Goal: Information Seeking & Learning: Learn about a topic

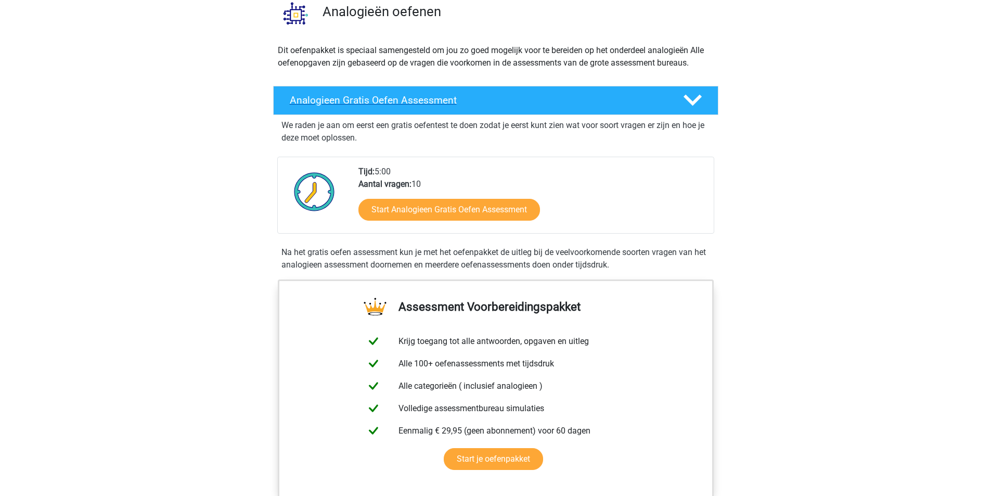
scroll to position [104, 0]
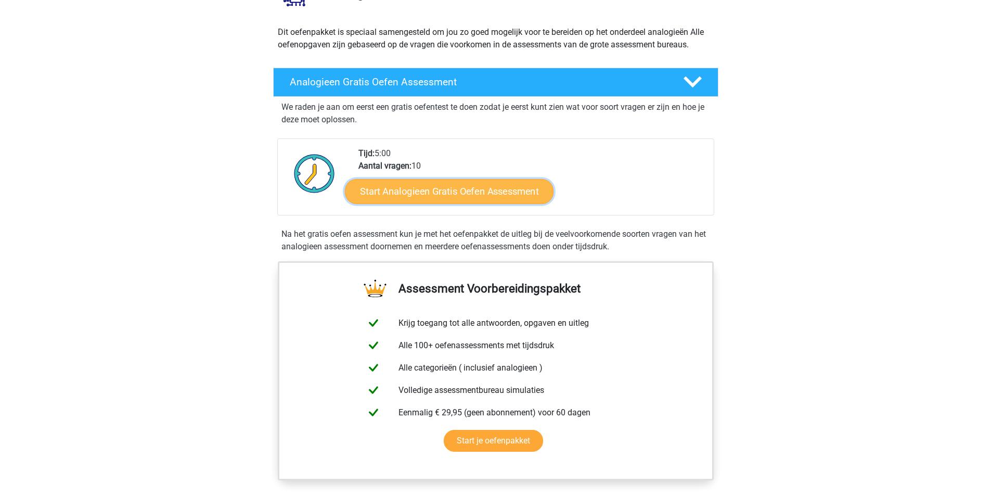
click at [463, 189] on link "Start Analogieen Gratis Oefen Assessment" at bounding box center [449, 190] width 209 height 25
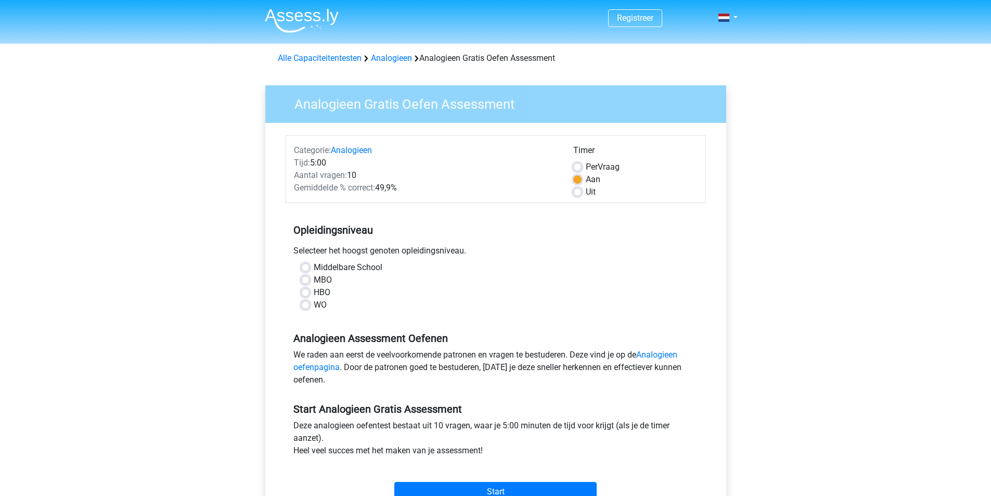
click at [314, 306] on label "WO" at bounding box center [320, 305] width 13 height 12
click at [305, 306] on input "WO" at bounding box center [305, 304] width 8 height 10
radio input "true"
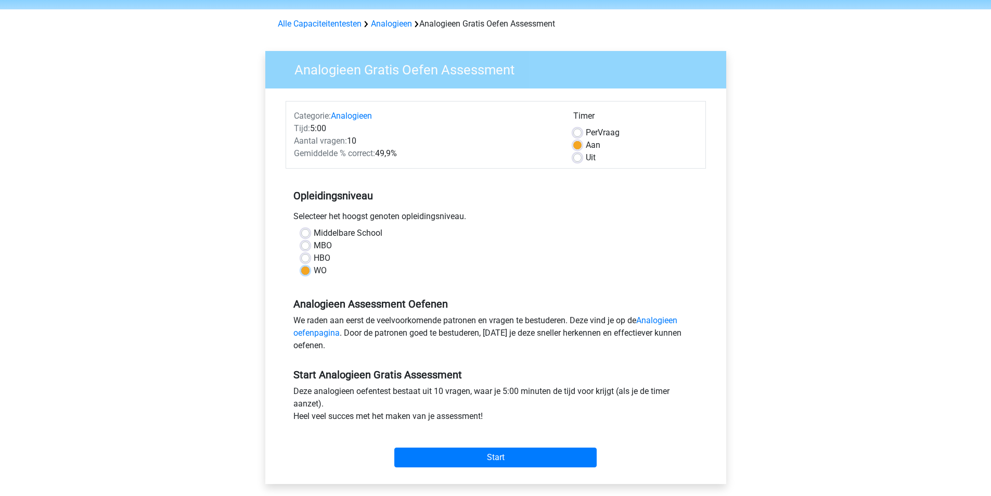
scroll to position [104, 0]
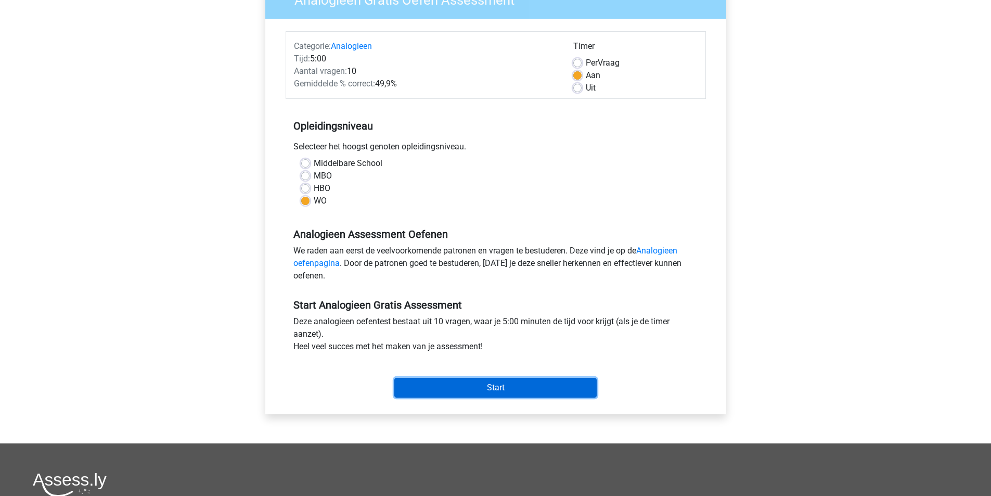
click at [512, 387] on input "Start" at bounding box center [495, 388] width 202 height 20
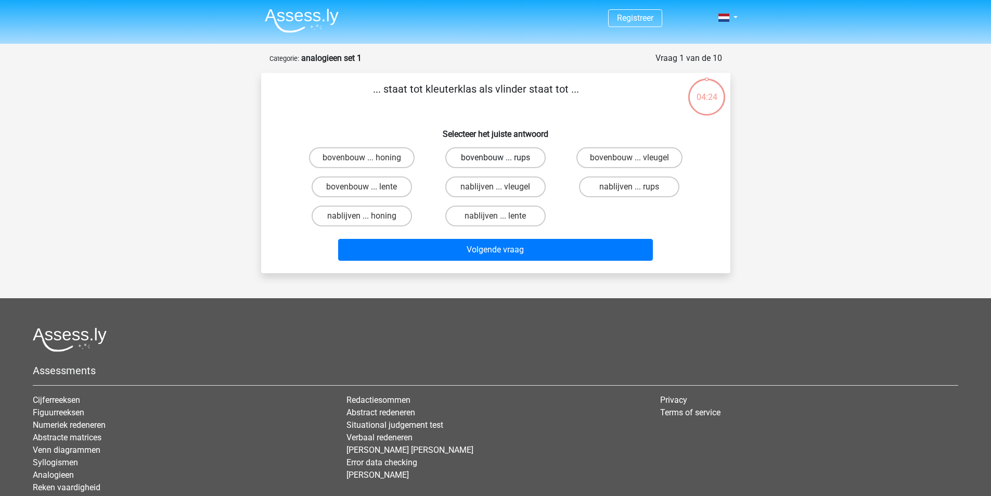
click at [487, 156] on label "bovenbouw ... rups" at bounding box center [495, 157] width 100 height 21
click at [495, 158] on input "bovenbouw ... rups" at bounding box center [498, 161] width 7 height 7
radio input "true"
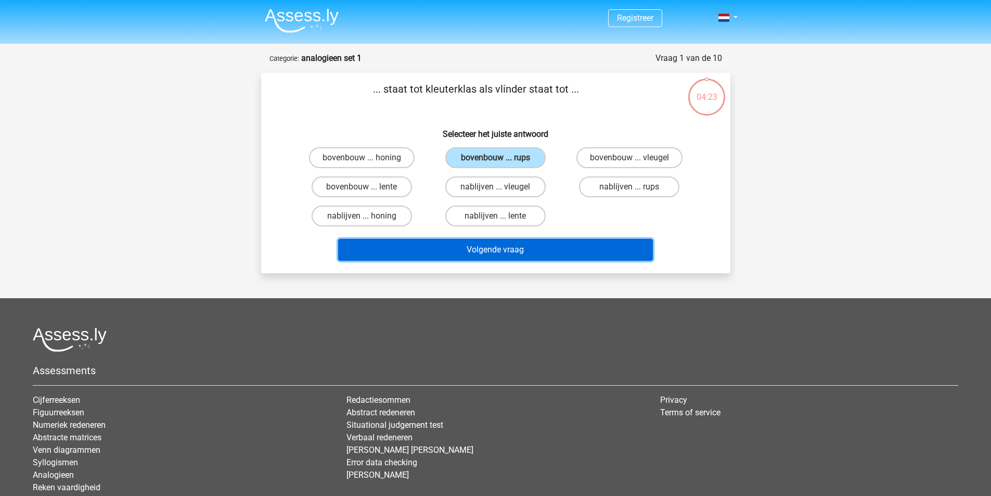
click at [519, 255] on button "Volgende vraag" at bounding box center [495, 250] width 315 height 22
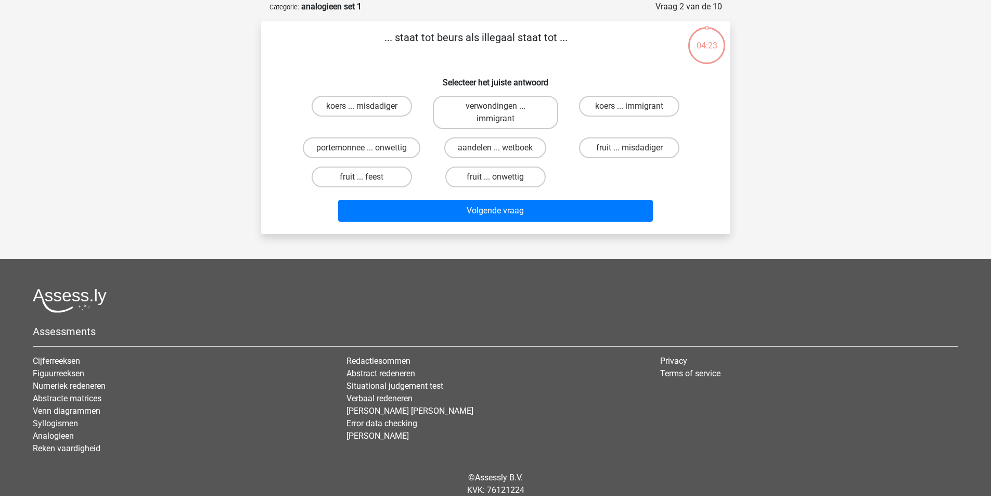
scroll to position [52, 0]
click at [399, 145] on label "portemonnee ... onwettig" at bounding box center [362, 147] width 118 height 21
click at [368, 147] on input "portemonnee ... onwettig" at bounding box center [365, 150] width 7 height 7
radio input "true"
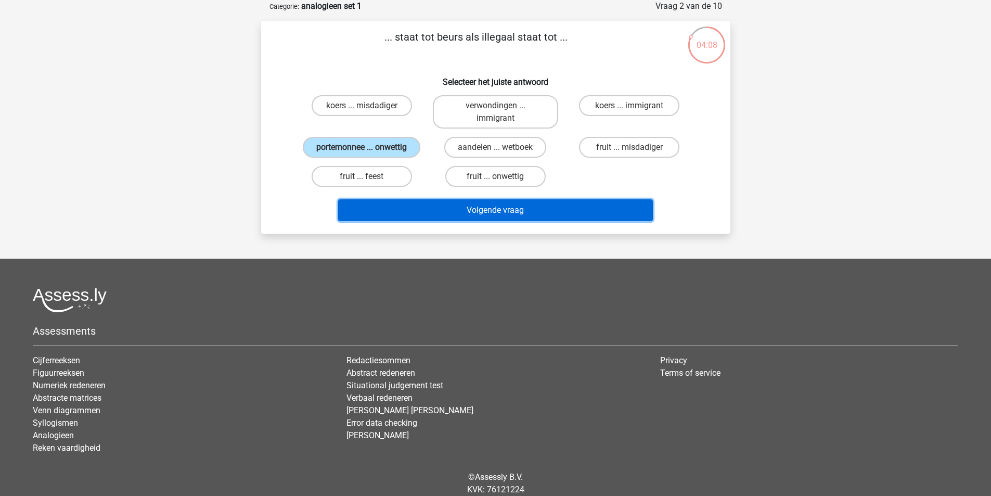
click at [492, 210] on button "Volgende vraag" at bounding box center [495, 210] width 315 height 22
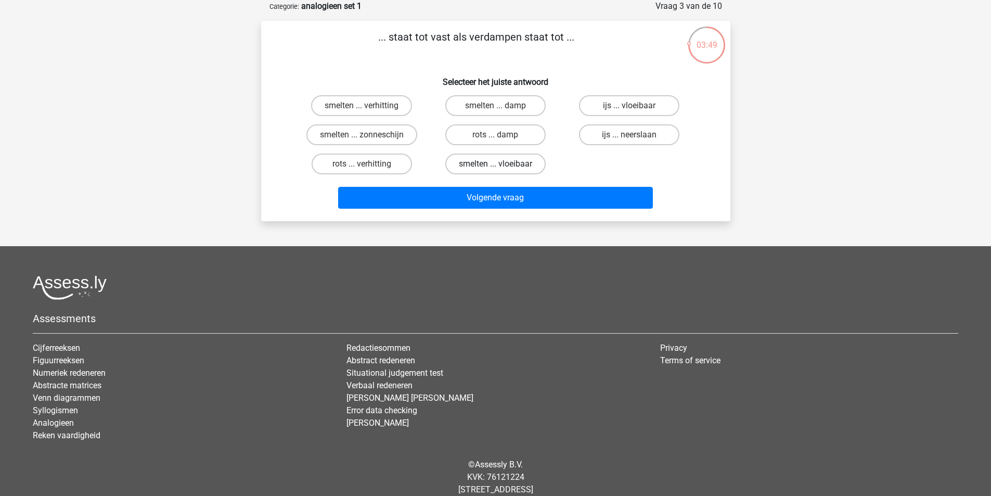
click at [509, 163] on label "smelten ... vloeibaar" at bounding box center [495, 164] width 100 height 21
click at [502, 164] on input "smelten ... vloeibaar" at bounding box center [498, 167] width 7 height 7
radio input "true"
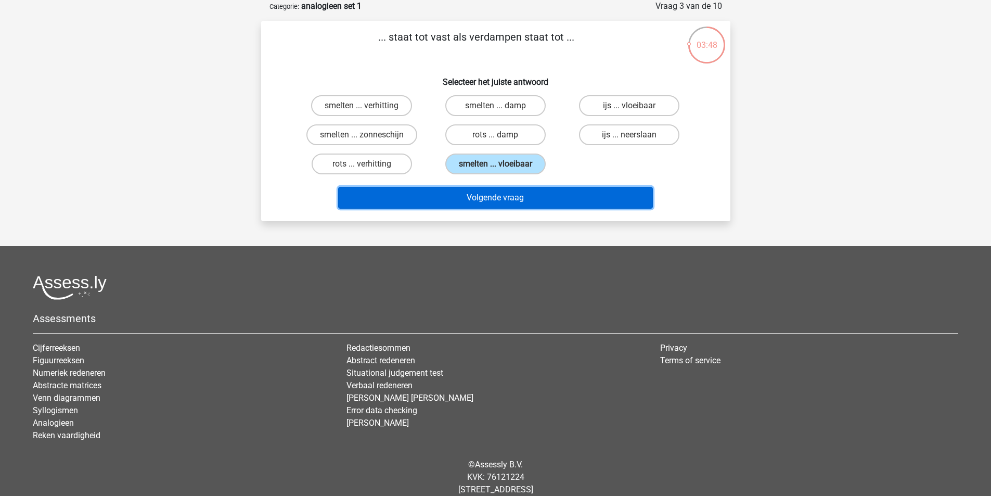
click at [519, 203] on button "Volgende vraag" at bounding box center [495, 198] width 315 height 22
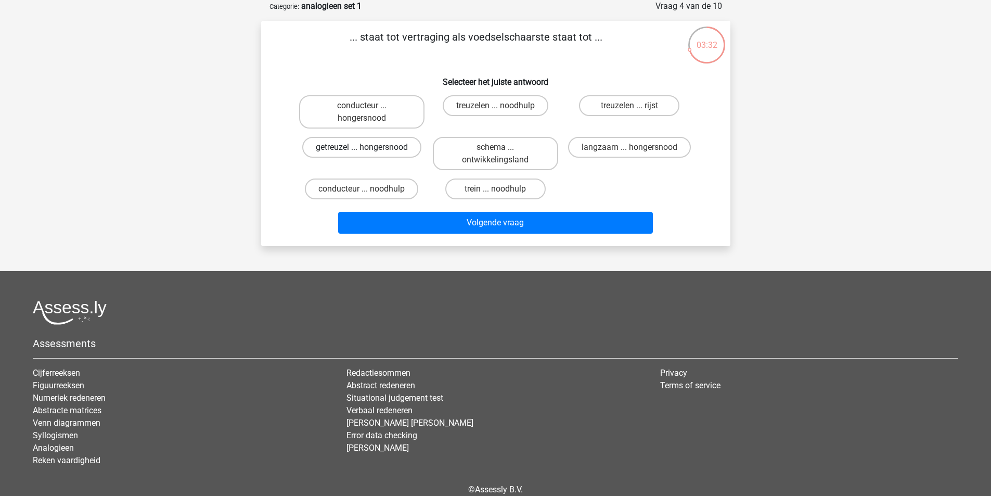
click at [374, 147] on label "getreuzel ... hongersnood" at bounding box center [361, 147] width 119 height 21
click at [368, 147] on input "getreuzel ... hongersnood" at bounding box center [365, 150] width 7 height 7
radio input "true"
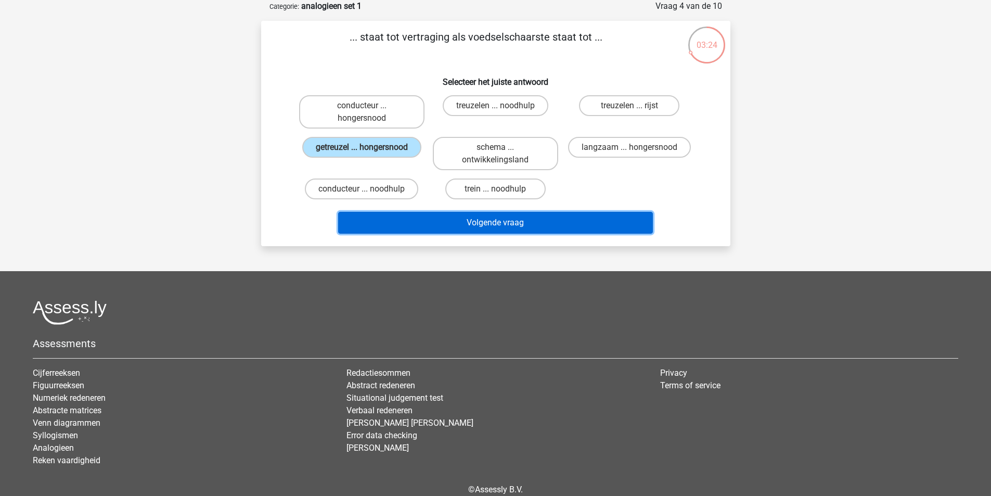
click at [520, 222] on button "Volgende vraag" at bounding box center [495, 223] width 315 height 22
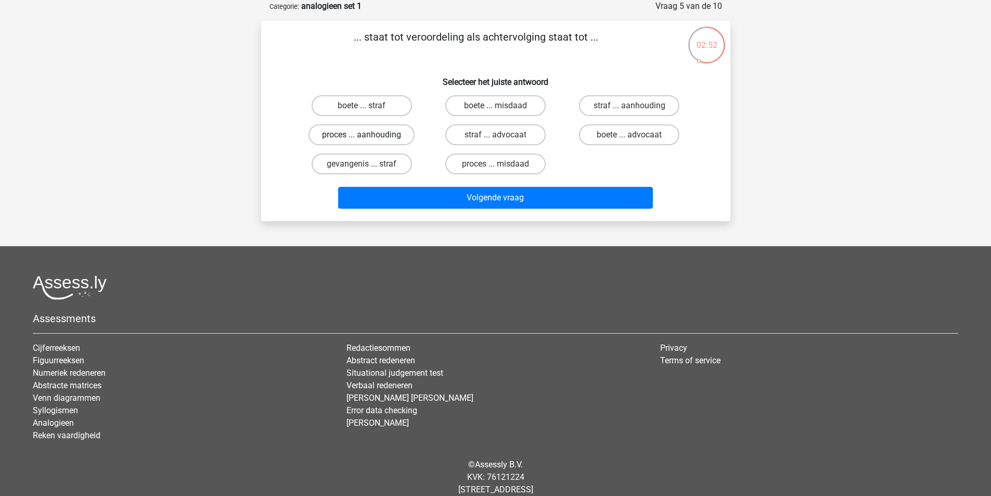
click at [354, 141] on label "proces ... aanhouding" at bounding box center [362, 134] width 106 height 21
click at [362, 141] on input "proces ... aanhouding" at bounding box center [365, 138] width 7 height 7
radio input "true"
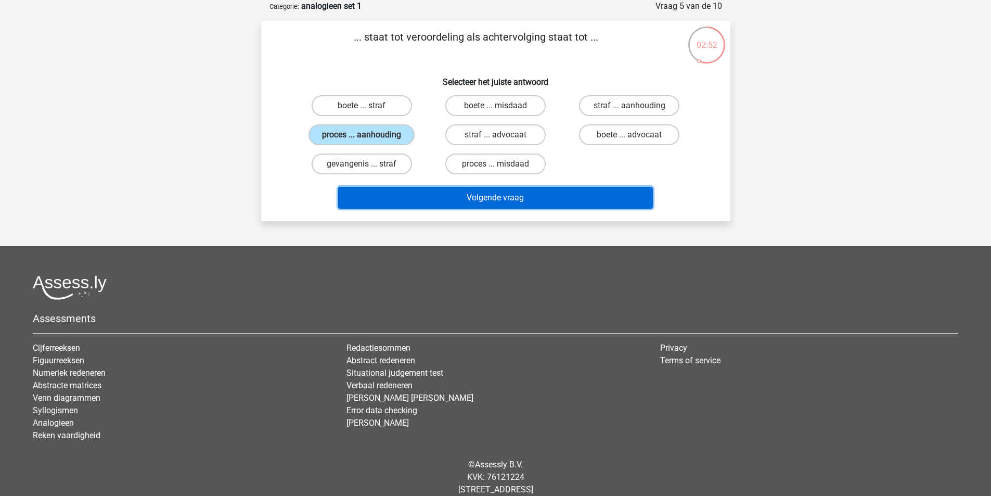
click at [547, 191] on button "Volgende vraag" at bounding box center [495, 198] width 315 height 22
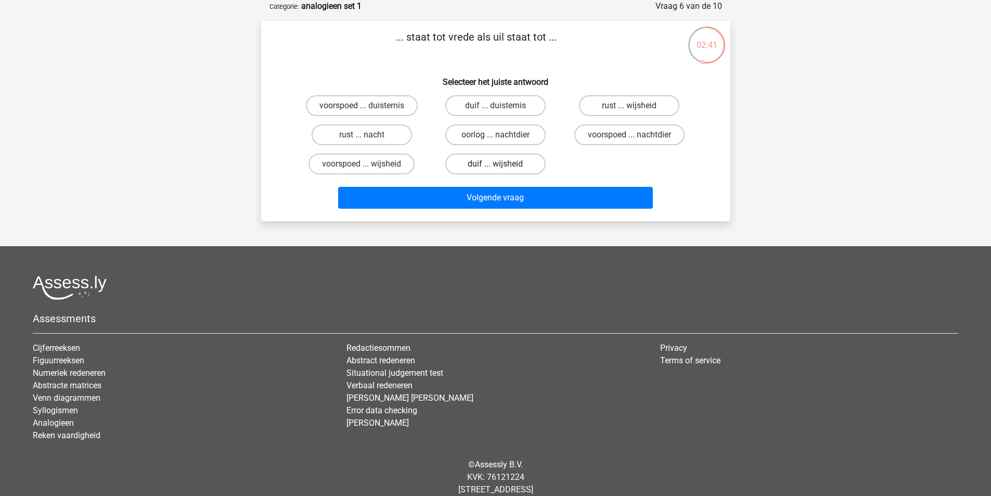
click at [517, 163] on label "duif ... wijsheid" at bounding box center [495, 164] width 100 height 21
click at [502, 164] on input "duif ... wijsheid" at bounding box center [498, 167] width 7 height 7
radio input "true"
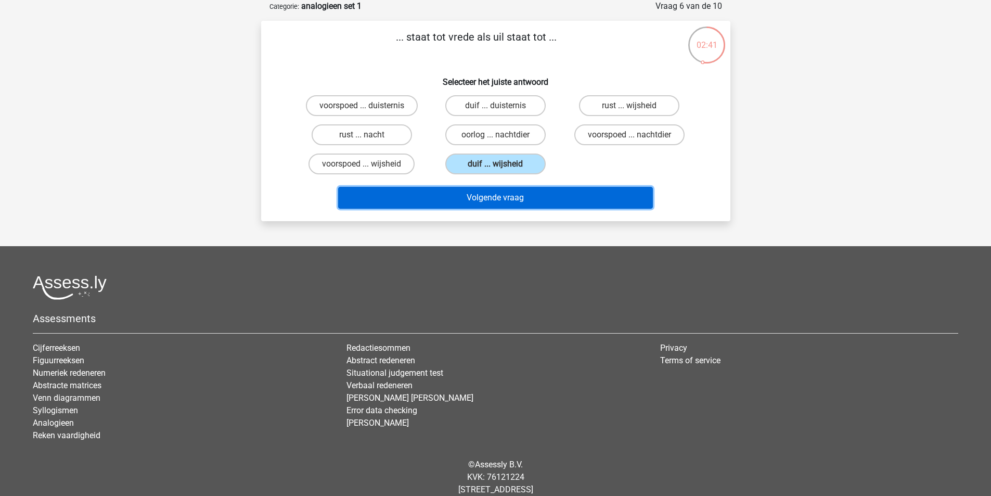
click at [520, 193] on button "Volgende vraag" at bounding box center [495, 198] width 315 height 22
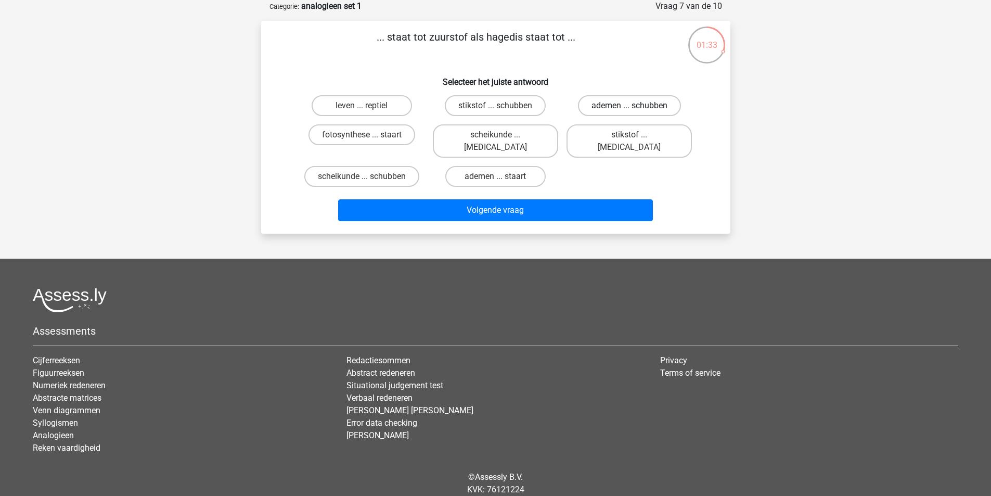
click at [631, 105] on label "ademen ... schubben" at bounding box center [629, 105] width 103 height 21
click at [631, 106] on input "ademen ... schubben" at bounding box center [633, 109] width 7 height 7
radio input "true"
click at [618, 107] on label "ademen ... schubben" at bounding box center [629, 105] width 103 height 21
click at [630, 107] on input "ademen ... schubben" at bounding box center [633, 109] width 7 height 7
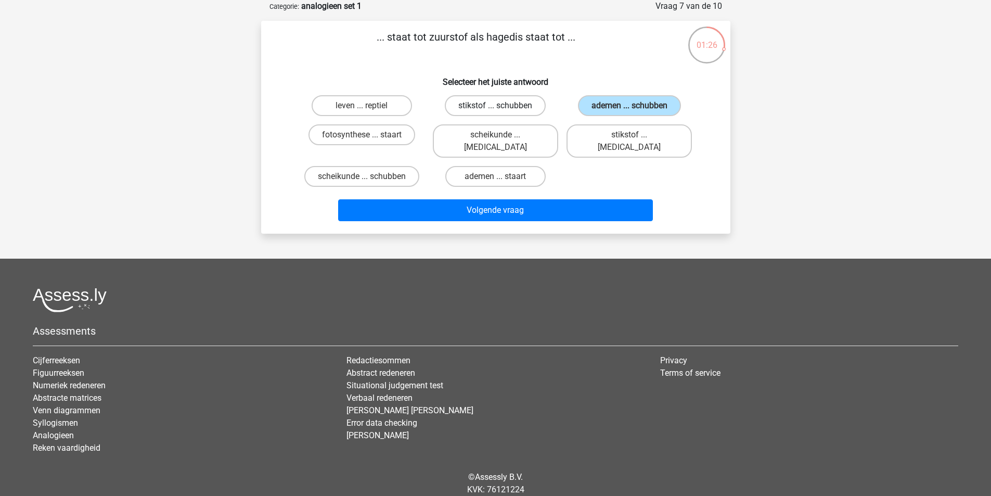
click at [504, 105] on label "stikstof ... schubben" at bounding box center [495, 105] width 101 height 21
click at [502, 106] on input "stikstof ... schubben" at bounding box center [498, 109] width 7 height 7
radio input "true"
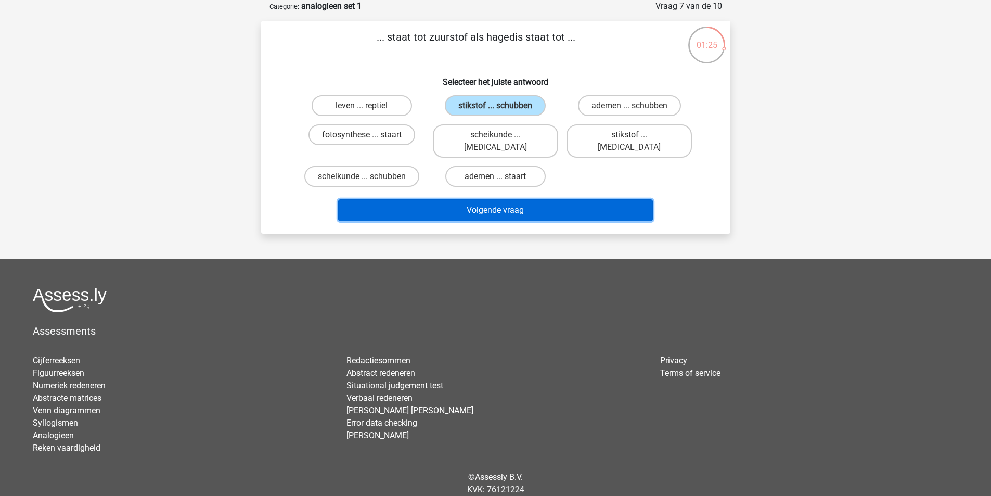
click at [500, 199] on button "Volgende vraag" at bounding box center [495, 210] width 315 height 22
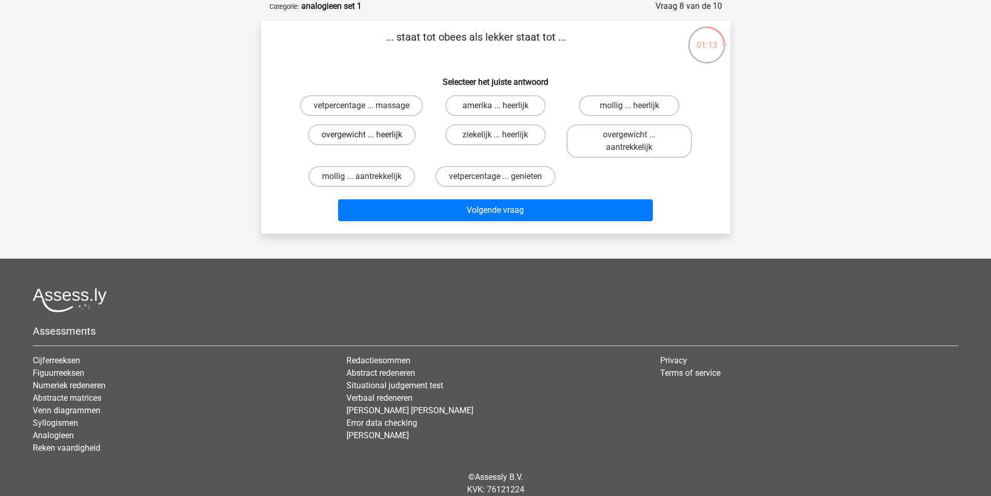
click at [388, 136] on label "overgewicht ... heerlijk" at bounding box center [362, 134] width 108 height 21
click at [368, 136] on input "overgewicht ... heerlijk" at bounding box center [365, 138] width 7 height 7
radio input "true"
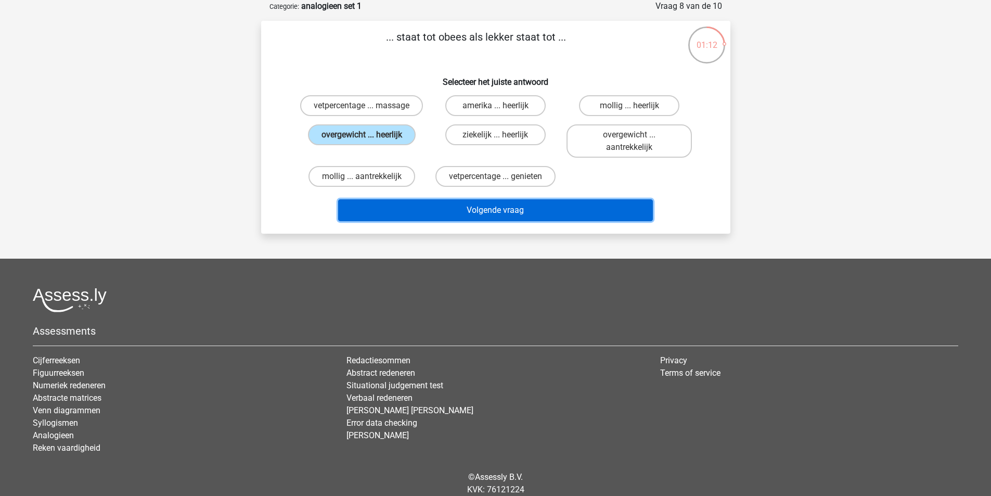
click at [485, 210] on button "Volgende vraag" at bounding box center [495, 210] width 315 height 22
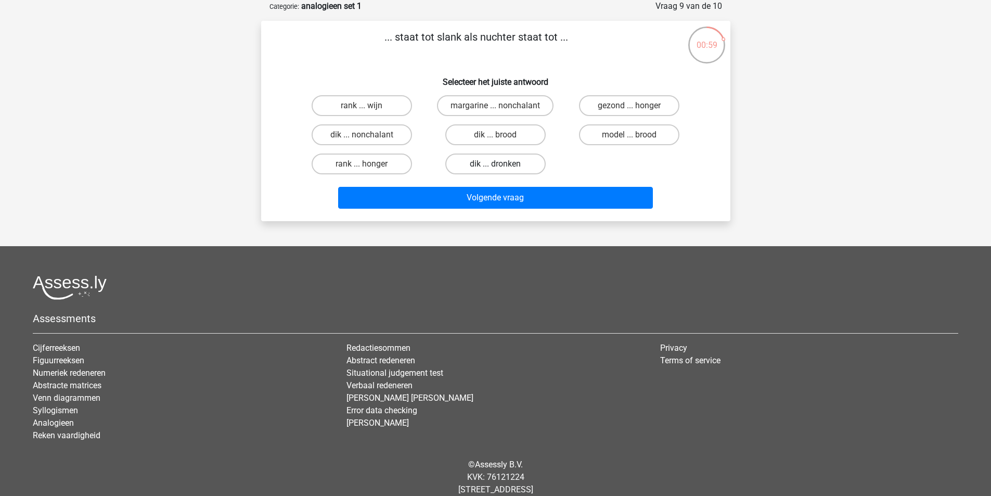
click at [514, 163] on label "dik ... dronken" at bounding box center [495, 164] width 100 height 21
click at [502, 164] on input "dik ... dronken" at bounding box center [498, 167] width 7 height 7
radio input "true"
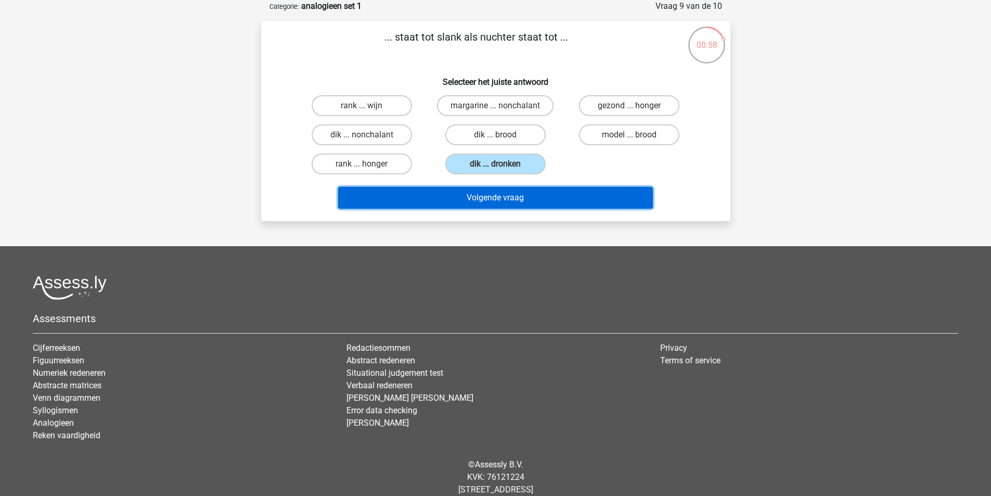
click at [522, 197] on button "Volgende vraag" at bounding box center [495, 198] width 315 height 22
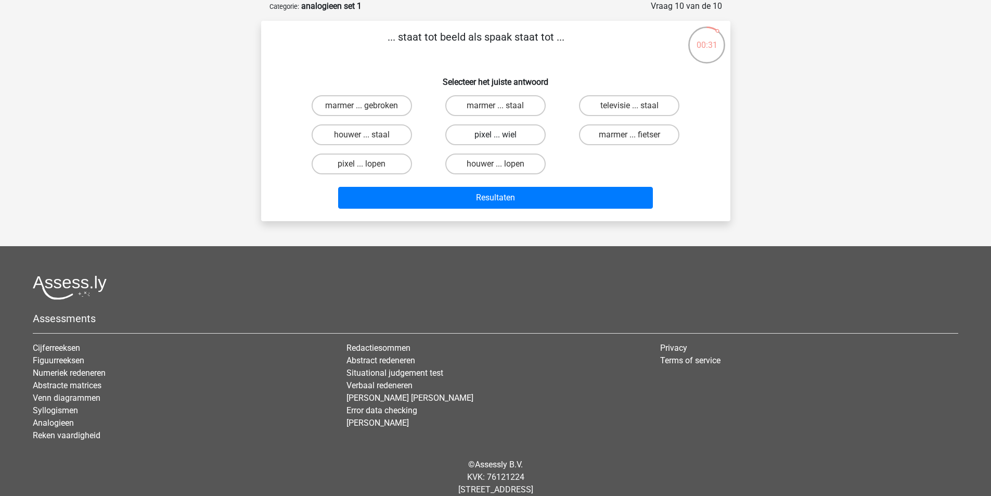
click at [512, 136] on label "pixel ... wiel" at bounding box center [495, 134] width 100 height 21
click at [502, 136] on input "pixel ... wiel" at bounding box center [498, 138] width 7 height 7
radio input "true"
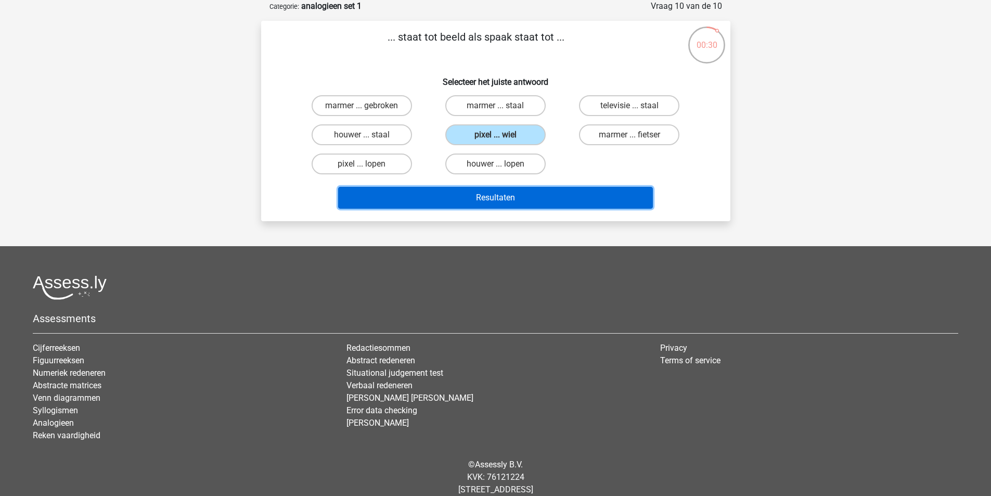
click at [505, 204] on button "Resultaten" at bounding box center [495, 198] width 315 height 22
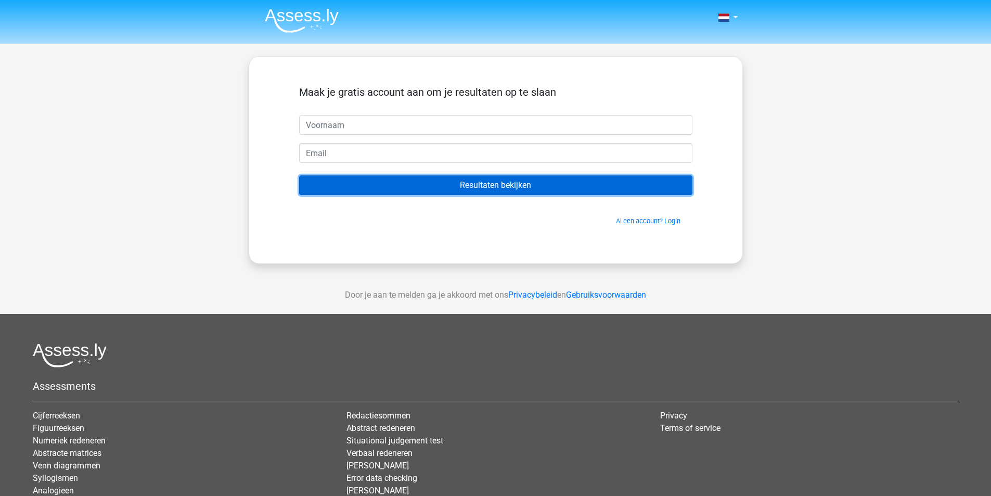
click at [518, 185] on input "Resultaten bekijken" at bounding box center [495, 185] width 393 height 20
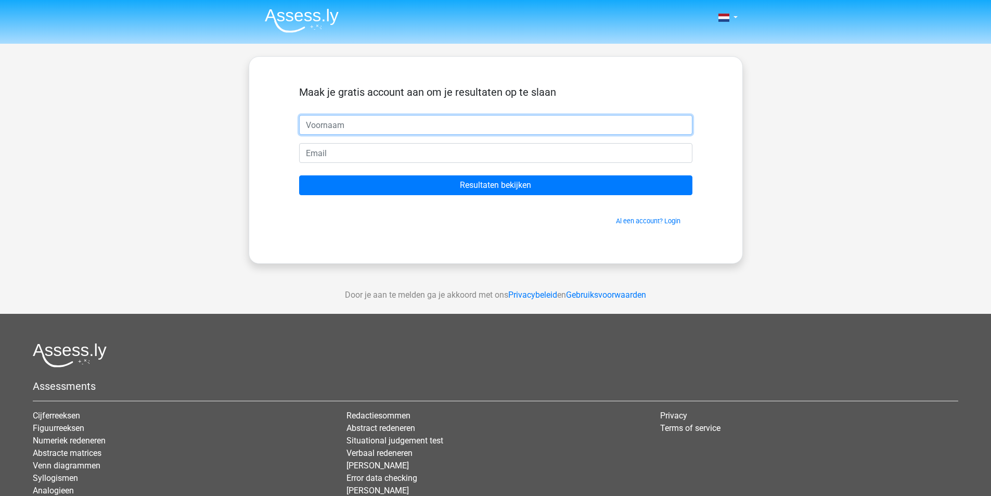
click at [407, 130] on input "text" at bounding box center [495, 125] width 393 height 20
click at [404, 123] on input "text" at bounding box center [495, 125] width 393 height 20
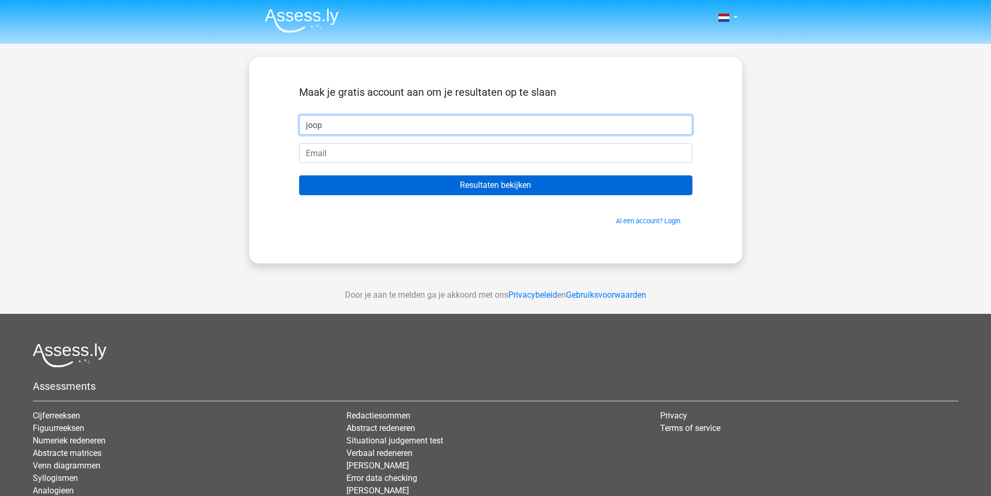
type input "joop"
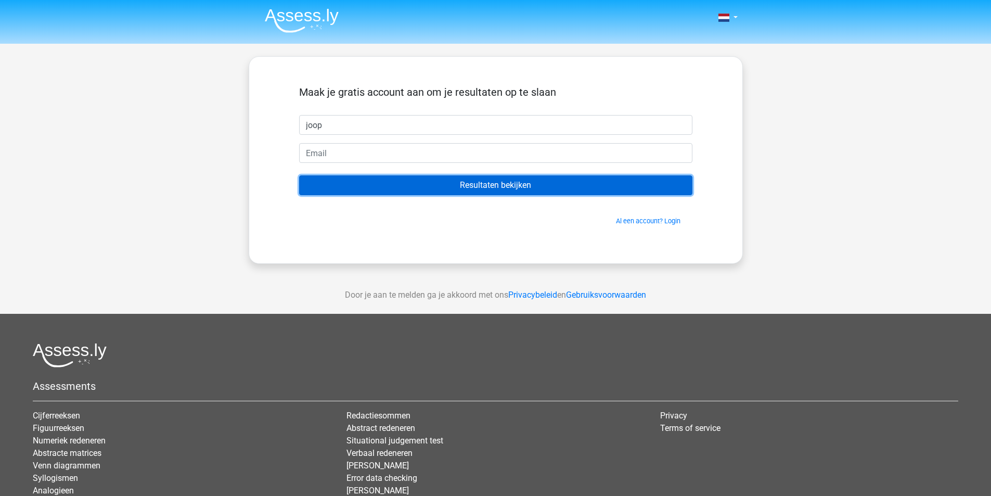
click at [539, 194] on input "Resultaten bekijken" at bounding box center [495, 185] width 393 height 20
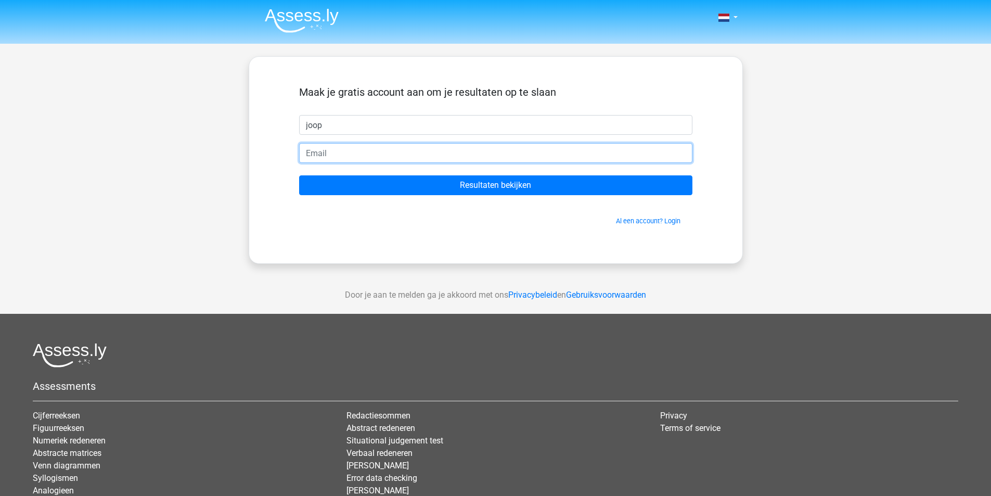
click at [397, 152] on input "email" at bounding box center [495, 153] width 393 height 20
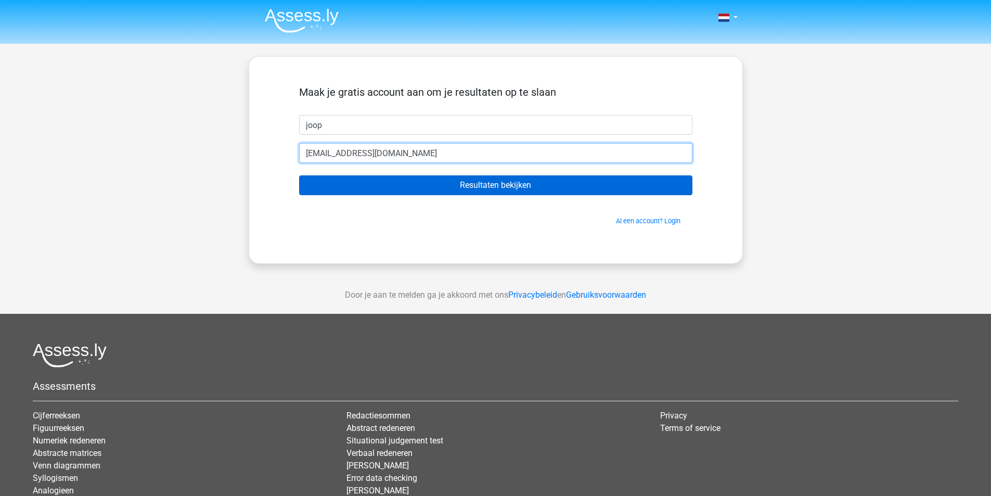
type input "joop@gmail.com"
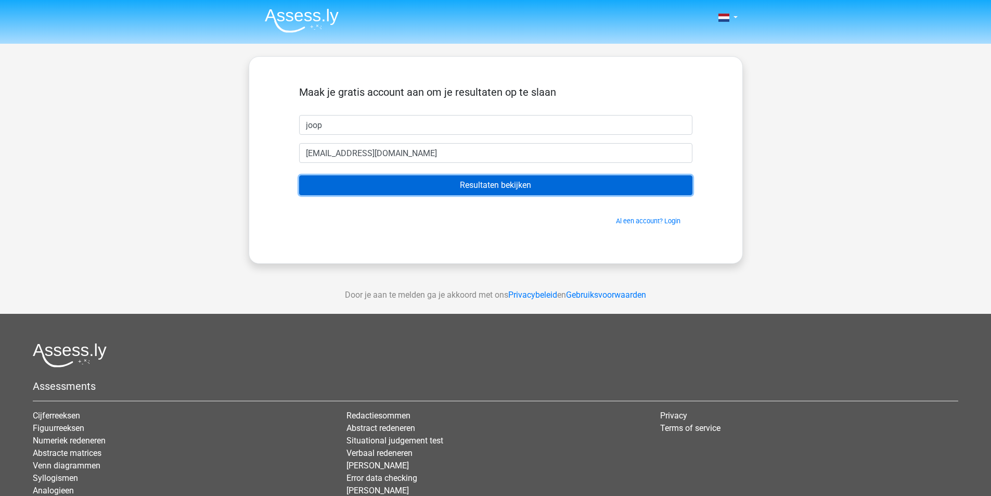
click at [502, 179] on input "Resultaten bekijken" at bounding box center [495, 185] width 393 height 20
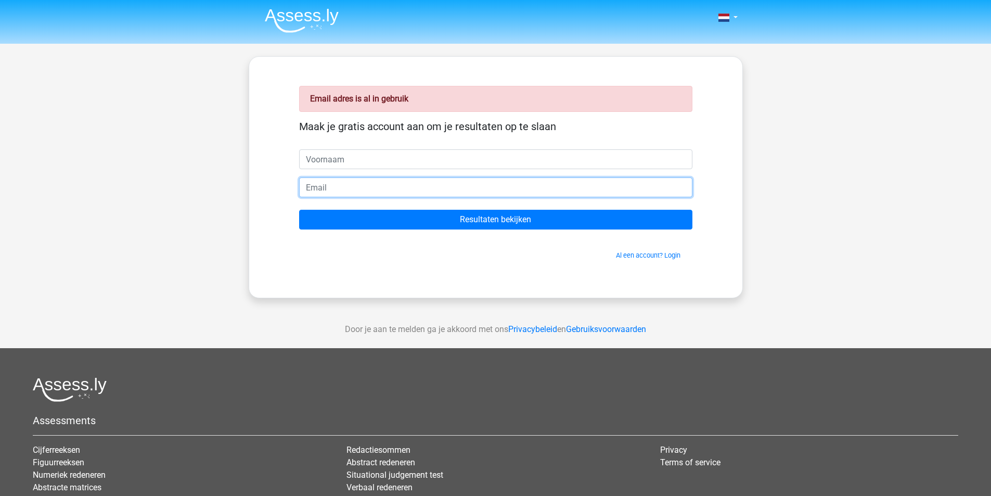
click at [382, 194] on input "email" at bounding box center [495, 187] width 393 height 20
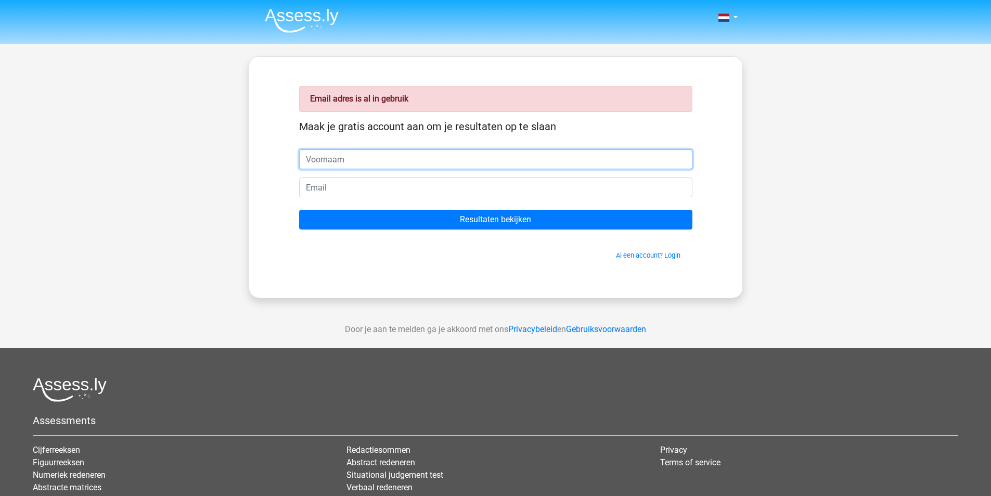
click at [383, 165] on input "text" at bounding box center [495, 159] width 393 height 20
type input "joop"
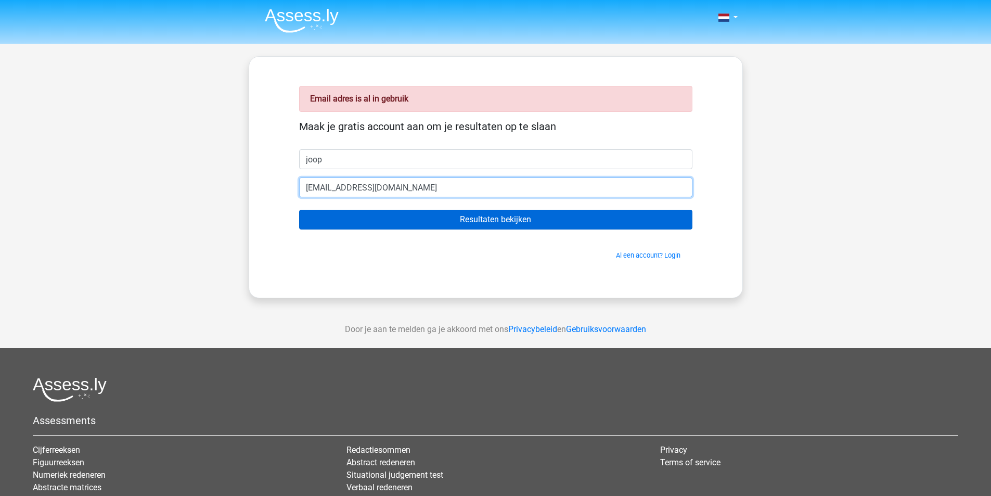
type input "[EMAIL_ADDRESS][DOMAIN_NAME]"
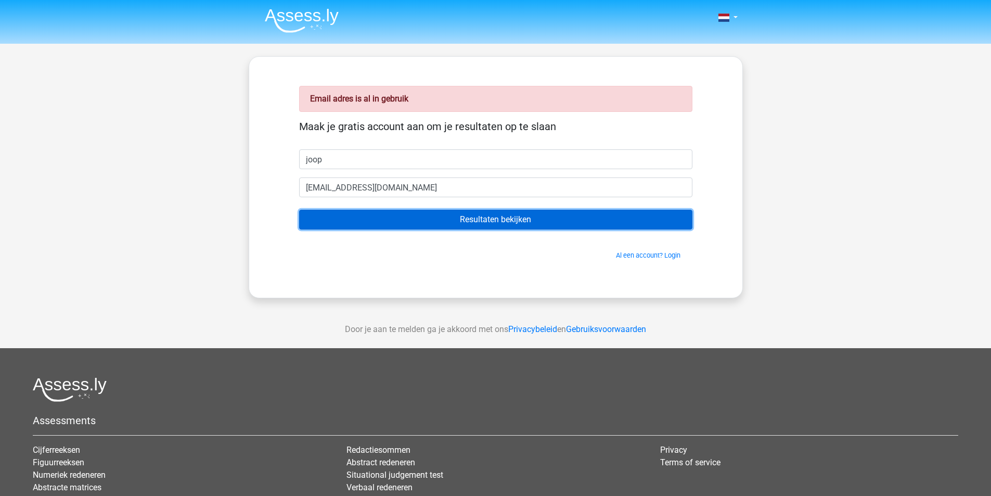
click at [508, 217] on input "Resultaten bekijken" at bounding box center [495, 220] width 393 height 20
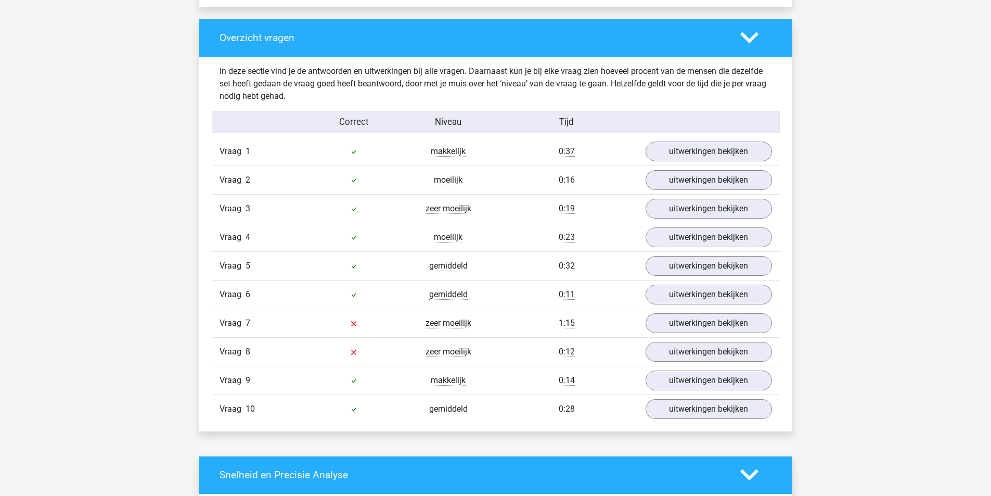
scroll to position [781, 0]
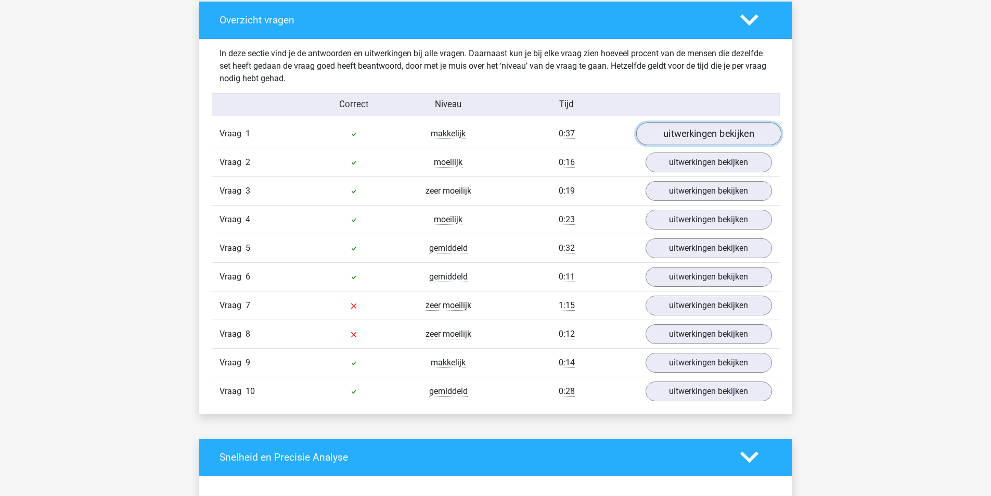
click at [710, 130] on link "uitwerkingen bekijken" at bounding box center [708, 133] width 145 height 23
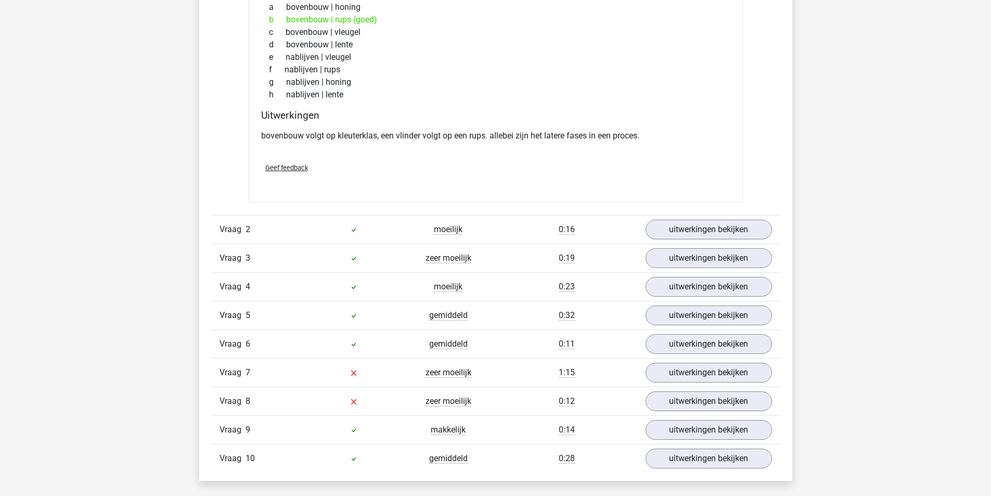
scroll to position [989, 0]
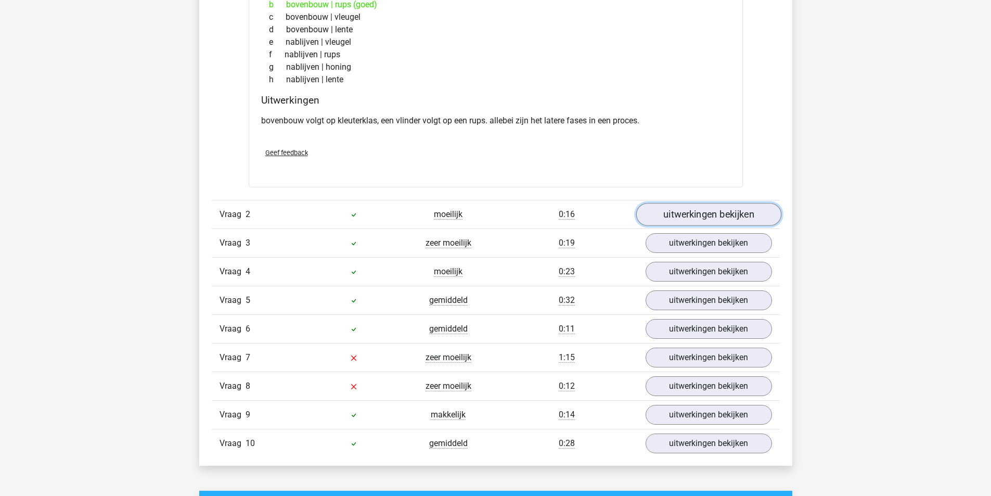
click at [691, 212] on link "uitwerkingen bekijken" at bounding box center [708, 214] width 145 height 23
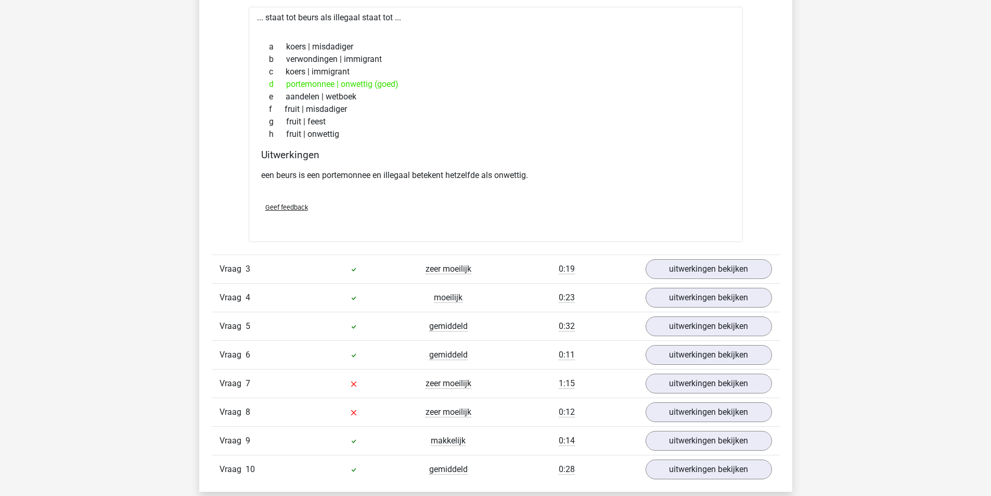
scroll to position [1249, 0]
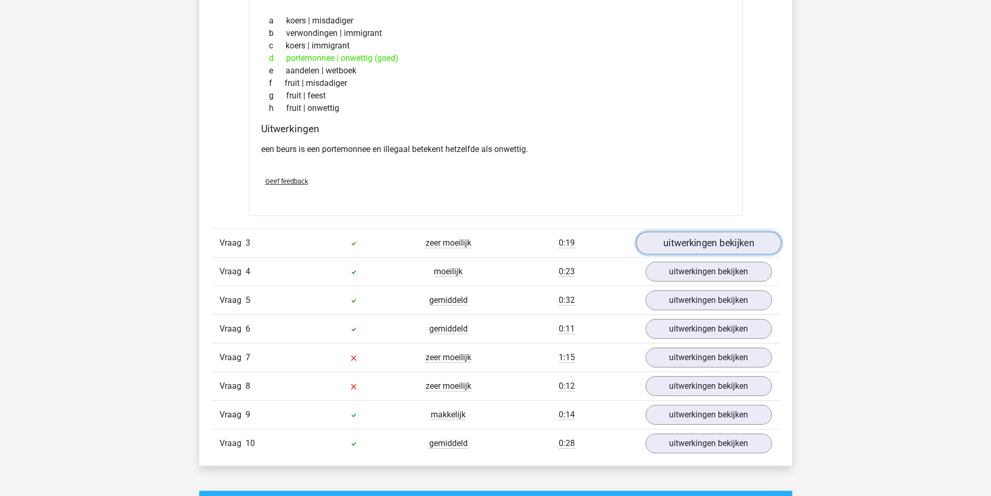
click at [706, 236] on link "uitwerkingen bekijken" at bounding box center [708, 243] width 145 height 23
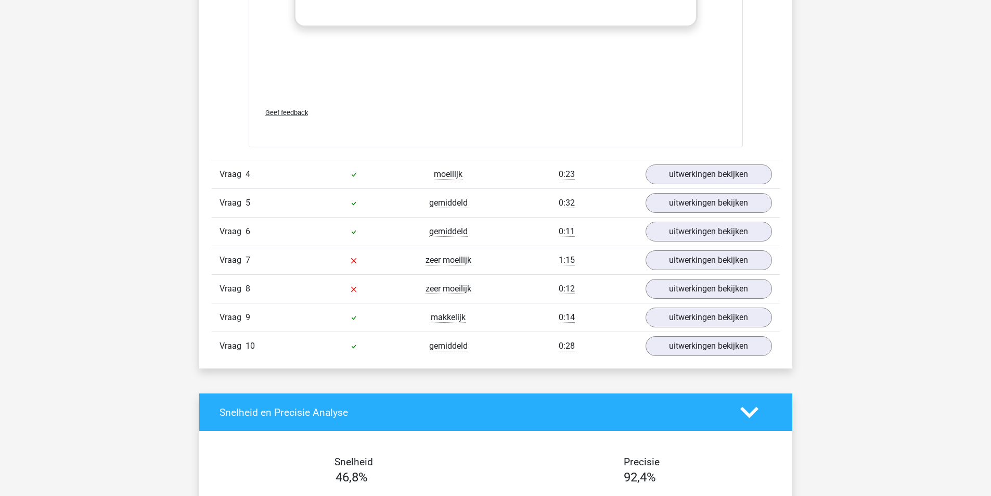
scroll to position [1873, 0]
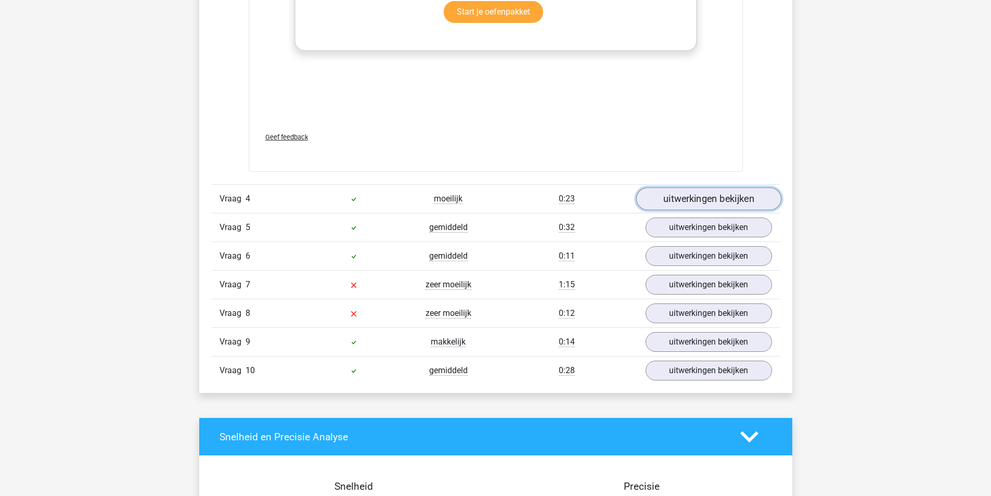
click at [719, 196] on link "uitwerkingen bekijken" at bounding box center [708, 199] width 145 height 23
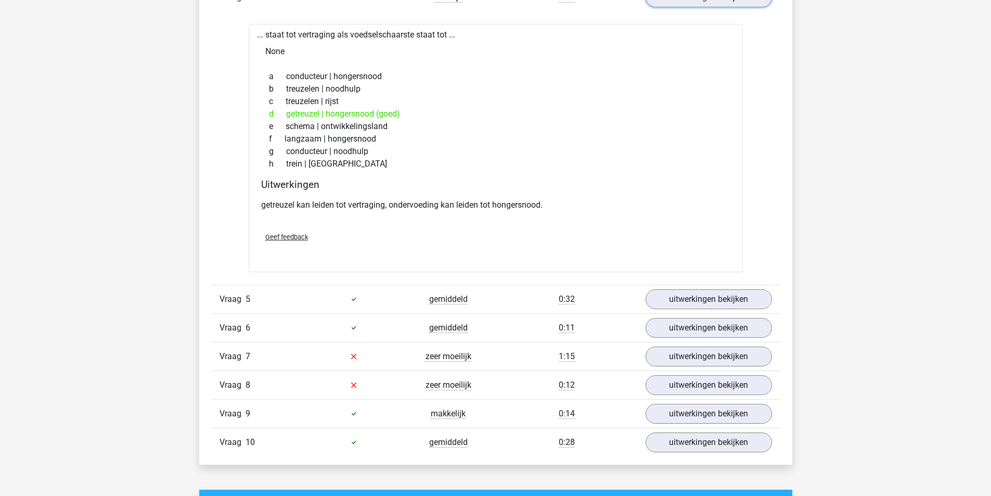
scroll to position [2081, 0]
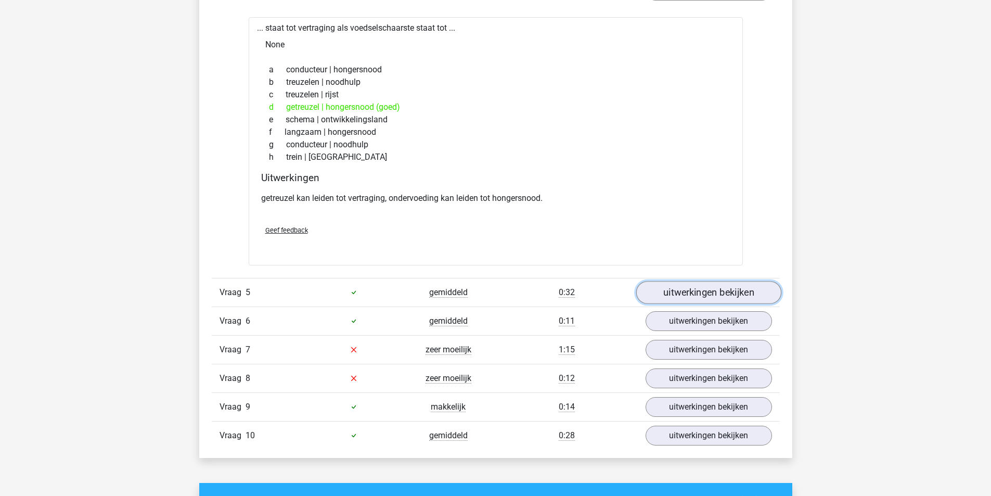
click at [708, 295] on link "uitwerkingen bekijken" at bounding box center [708, 292] width 145 height 23
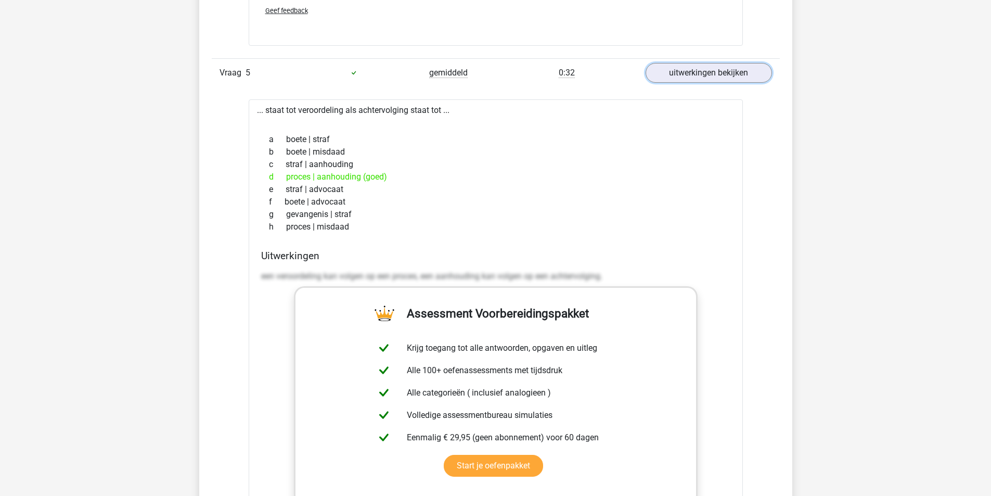
scroll to position [2290, 0]
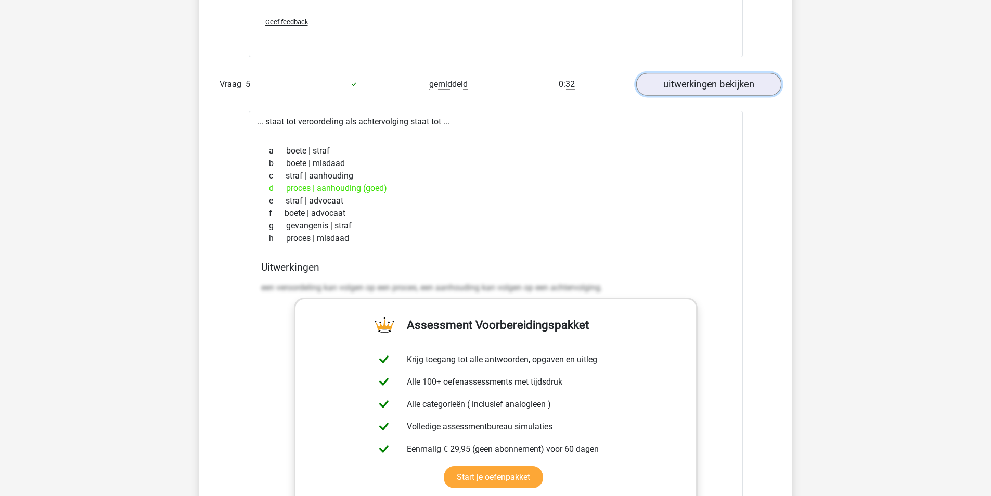
click at [689, 87] on link "uitwerkingen bekijken" at bounding box center [708, 84] width 145 height 23
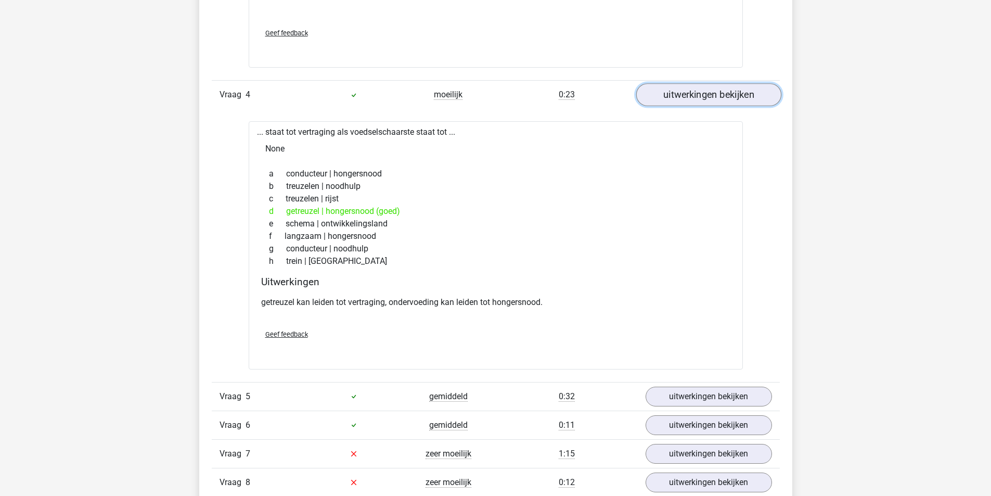
click at [720, 90] on link "uitwerkingen bekijken" at bounding box center [708, 95] width 145 height 23
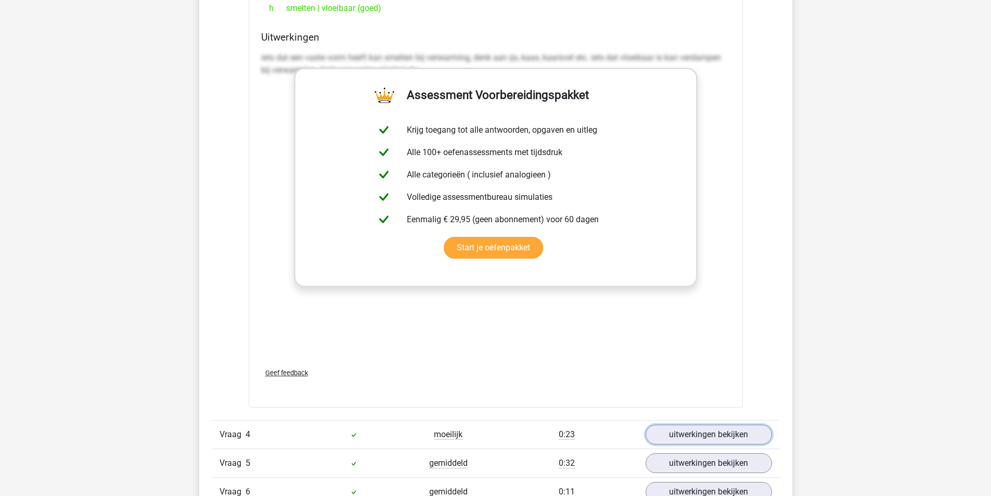
scroll to position [1405, 0]
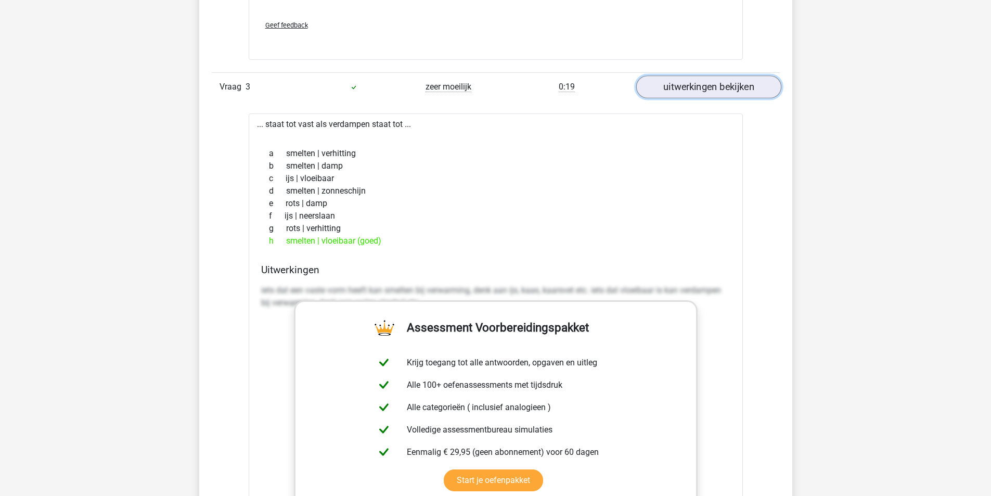
click at [712, 82] on link "uitwerkingen bekijken" at bounding box center [708, 86] width 145 height 23
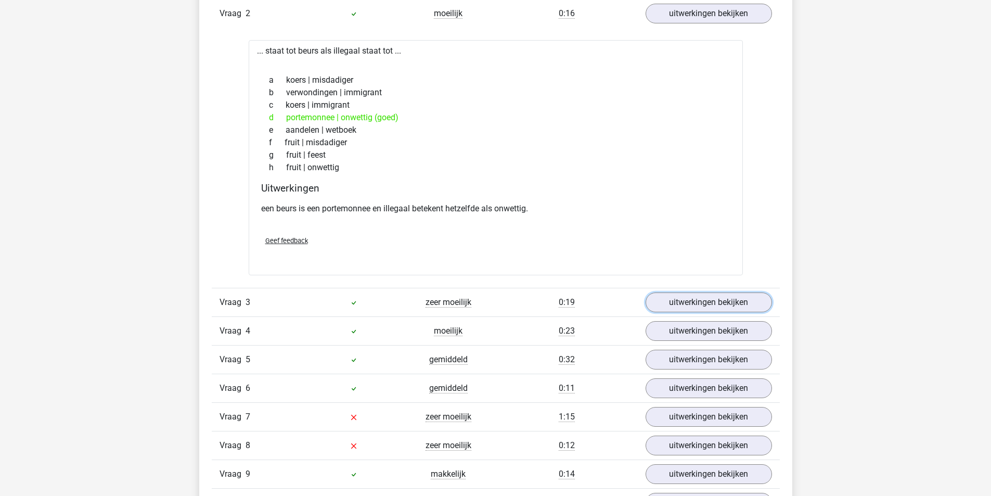
scroll to position [1041, 0]
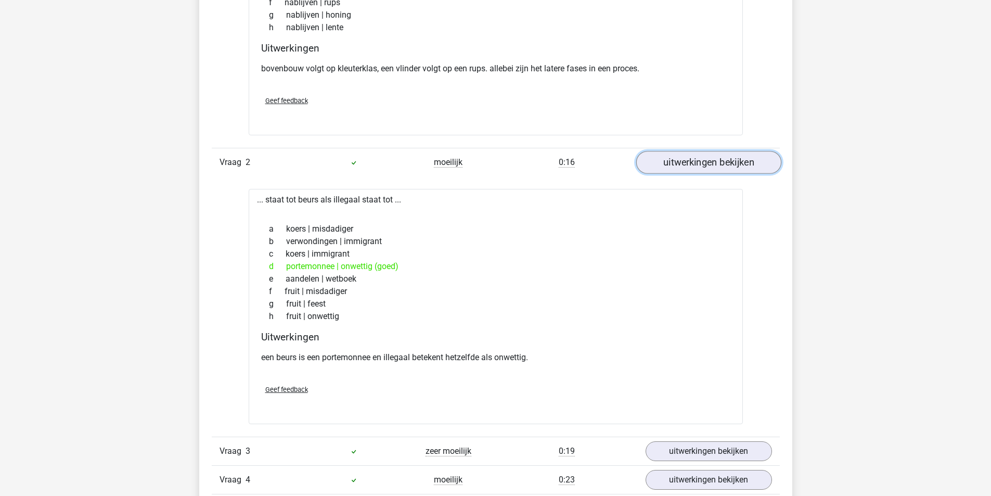
click at [721, 154] on link "uitwerkingen bekijken" at bounding box center [708, 162] width 145 height 23
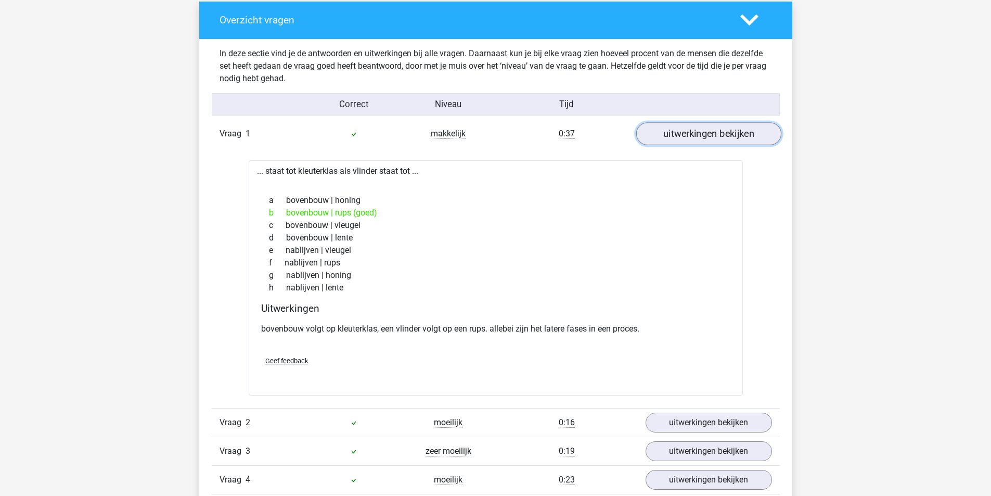
click at [721, 135] on link "uitwerkingen bekijken" at bounding box center [708, 133] width 145 height 23
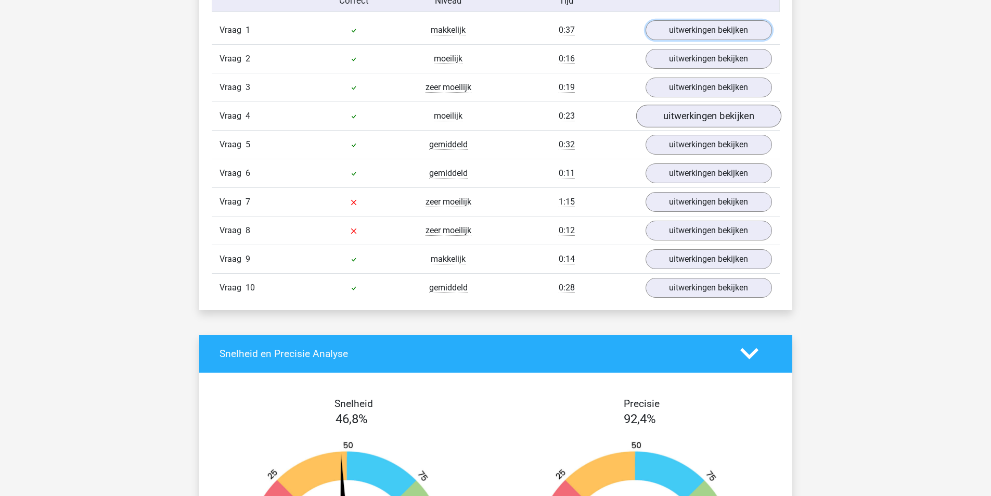
scroll to position [885, 0]
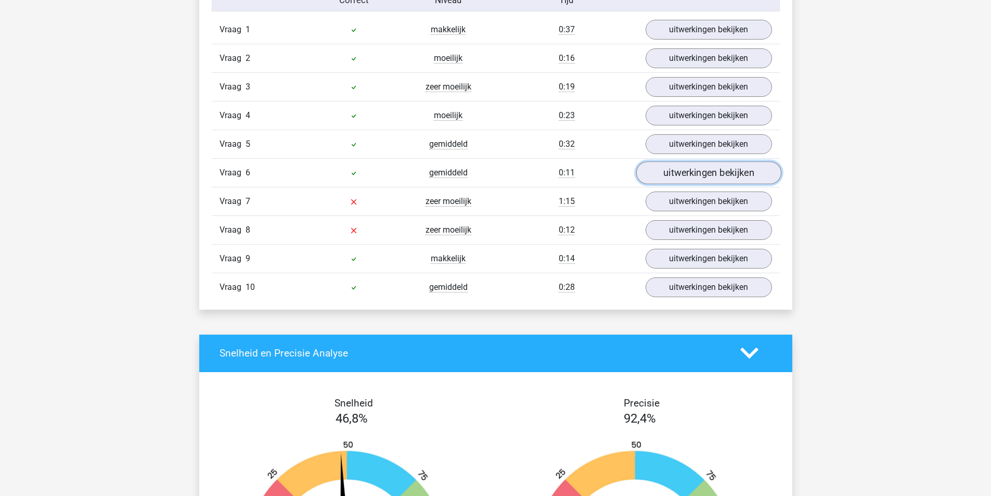
click at [712, 172] on link "uitwerkingen bekijken" at bounding box center [708, 172] width 145 height 23
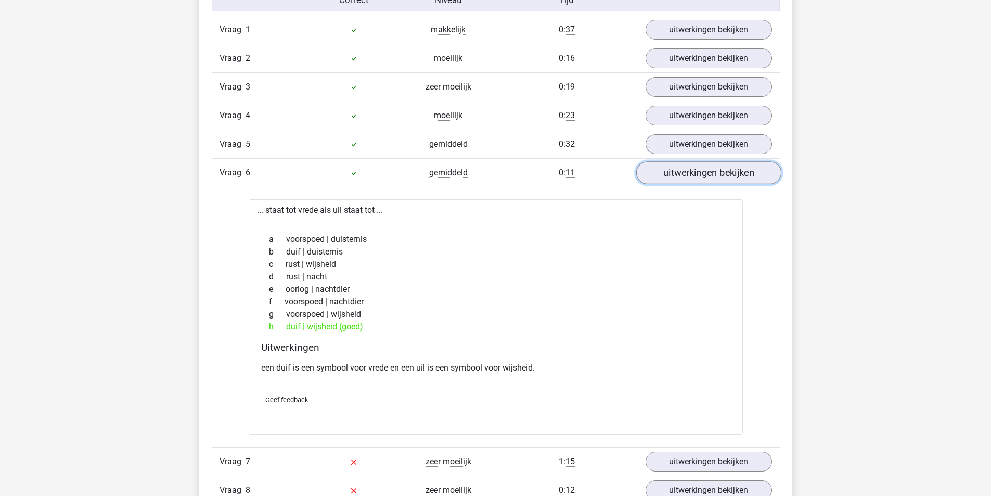
click at [712, 172] on link "uitwerkingen bekijken" at bounding box center [708, 172] width 145 height 23
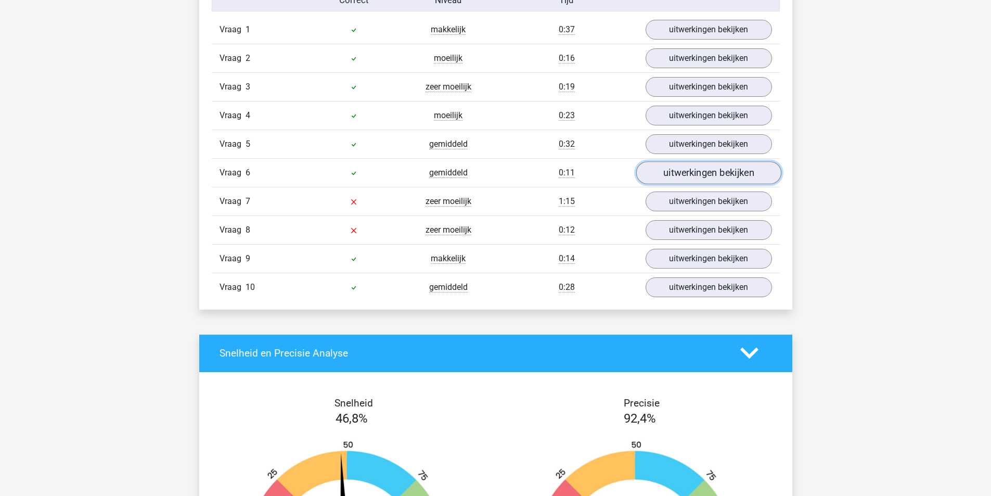
scroll to position [937, 0]
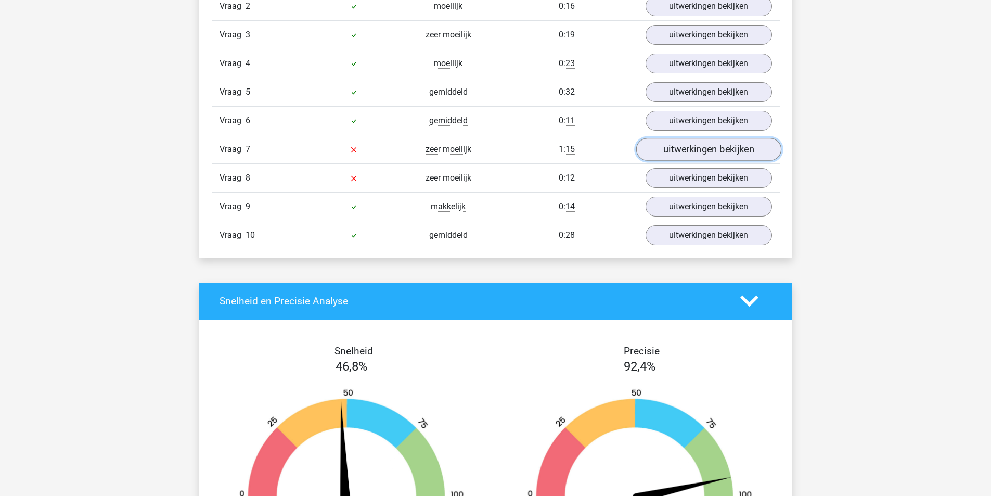
click at [697, 147] on link "uitwerkingen bekijken" at bounding box center [708, 149] width 145 height 23
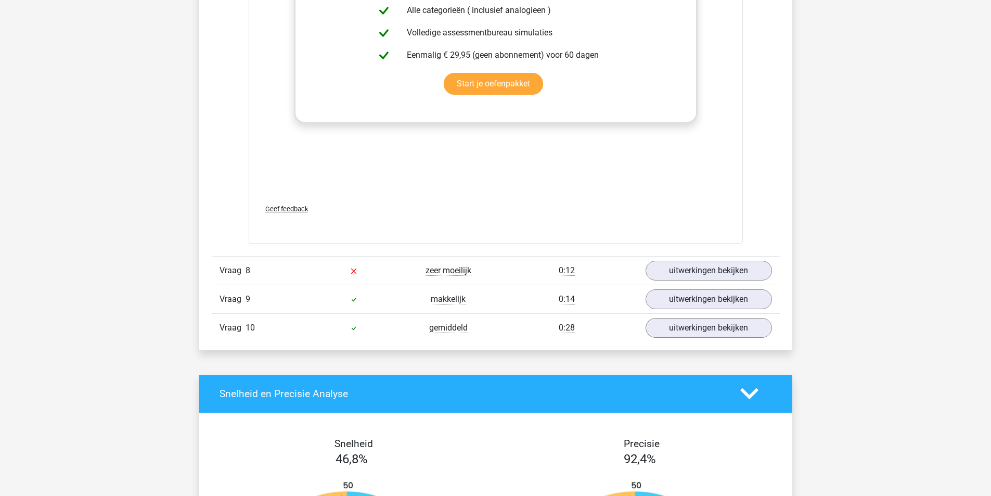
scroll to position [1457, 0]
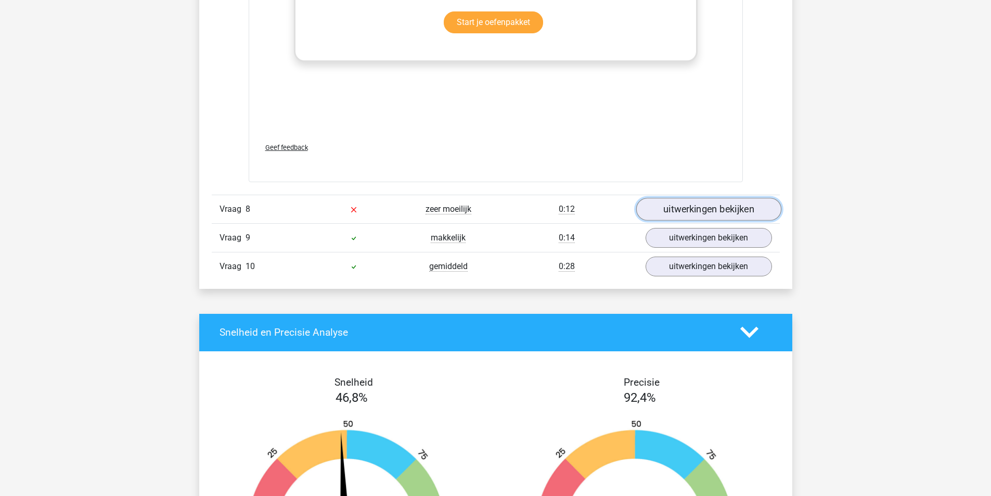
click at [710, 219] on link "uitwerkingen bekijken" at bounding box center [708, 209] width 145 height 23
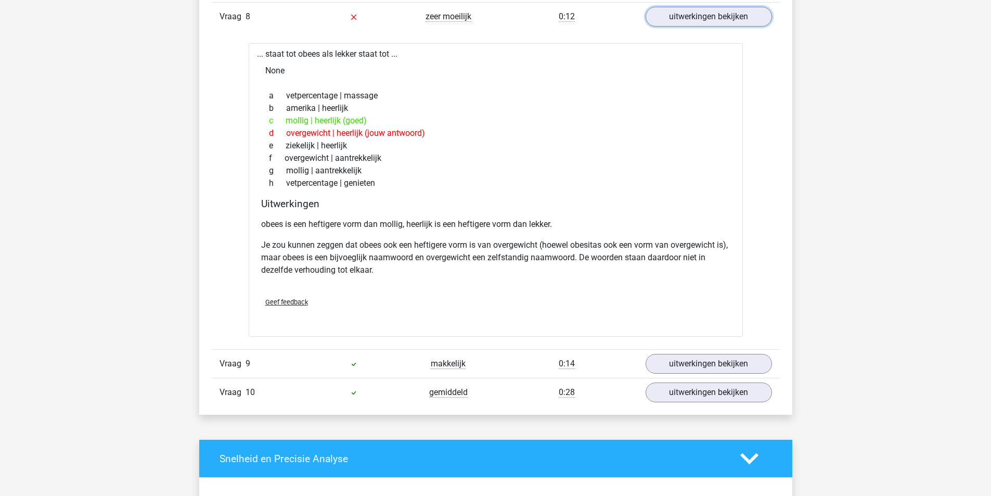
scroll to position [1665, 0]
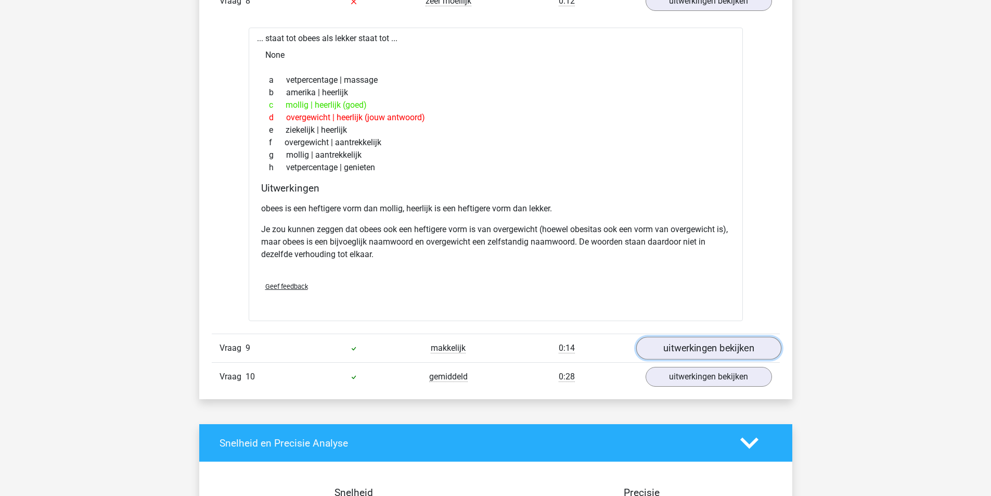
click at [734, 347] on link "uitwerkingen bekijken" at bounding box center [708, 348] width 145 height 23
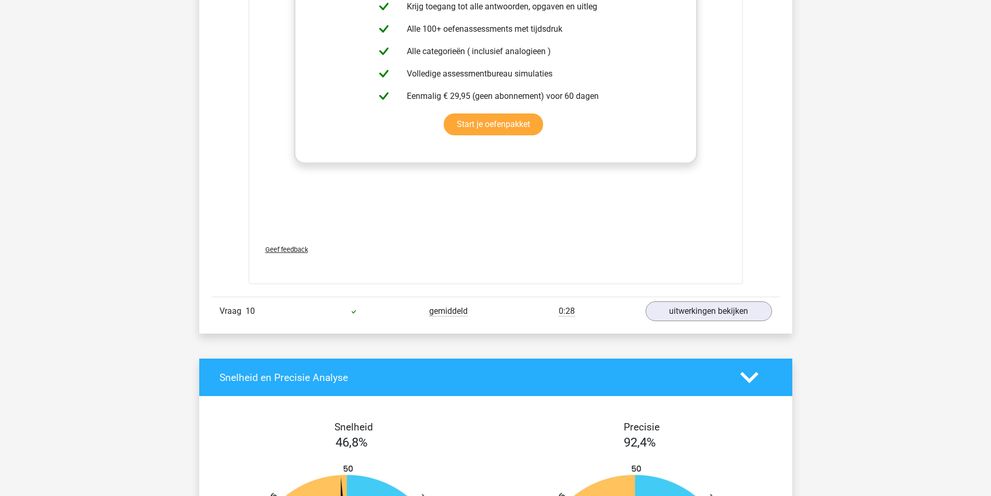
scroll to position [2290, 0]
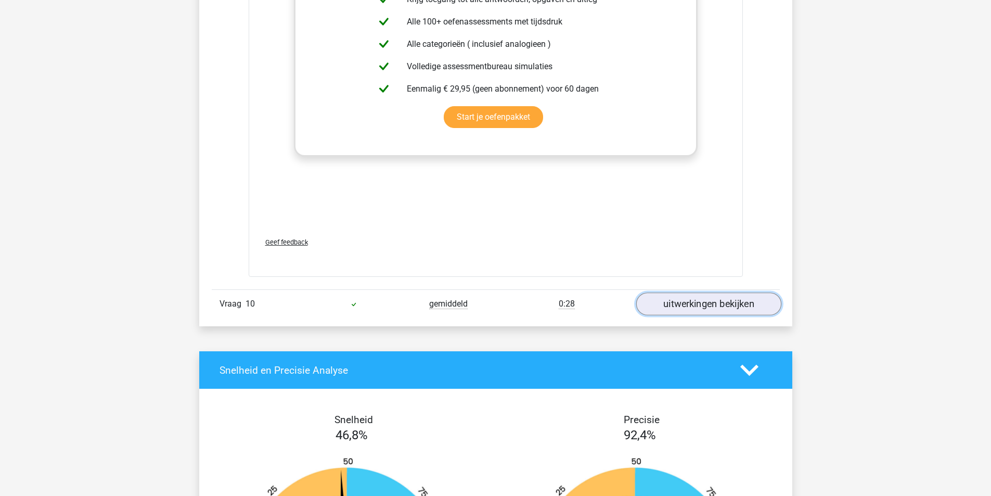
click at [699, 303] on link "uitwerkingen bekijken" at bounding box center [708, 304] width 145 height 23
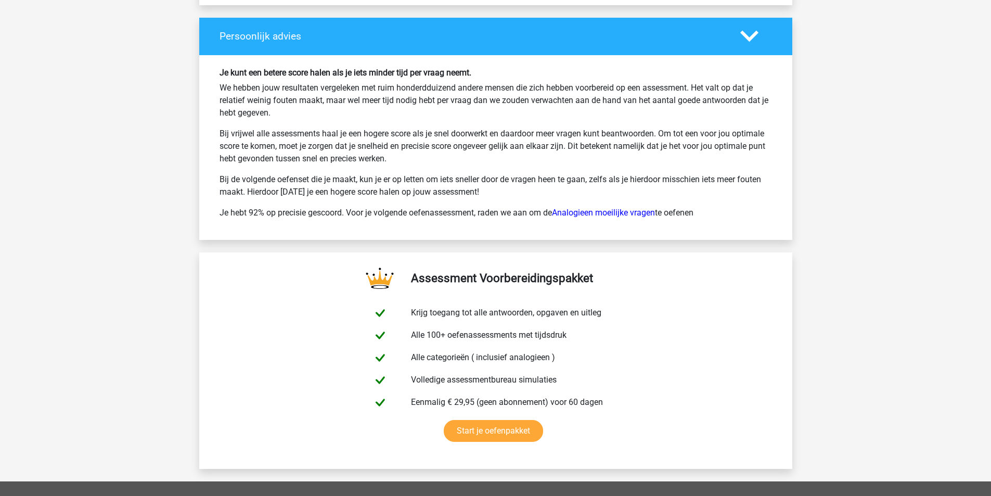
scroll to position [3539, 0]
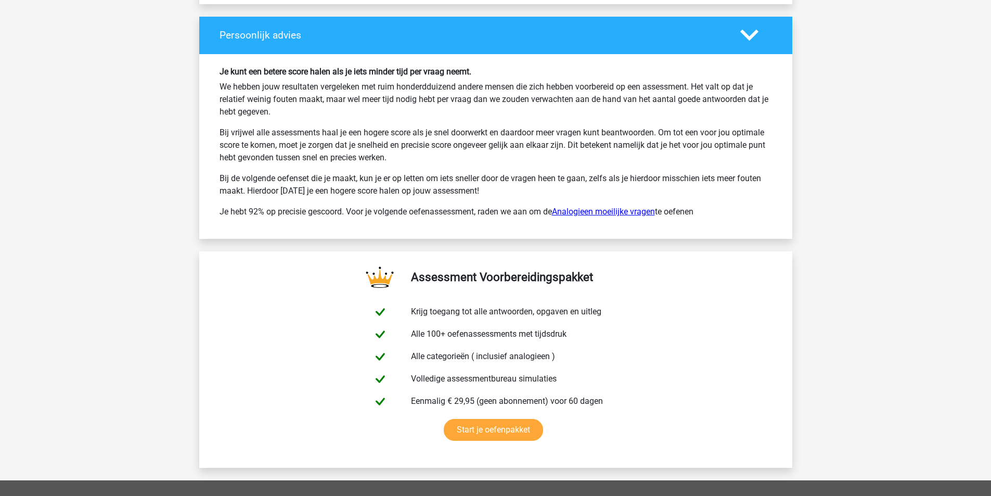
click at [613, 208] on link "Analogieen moeilijke vragen" at bounding box center [603, 212] width 103 height 10
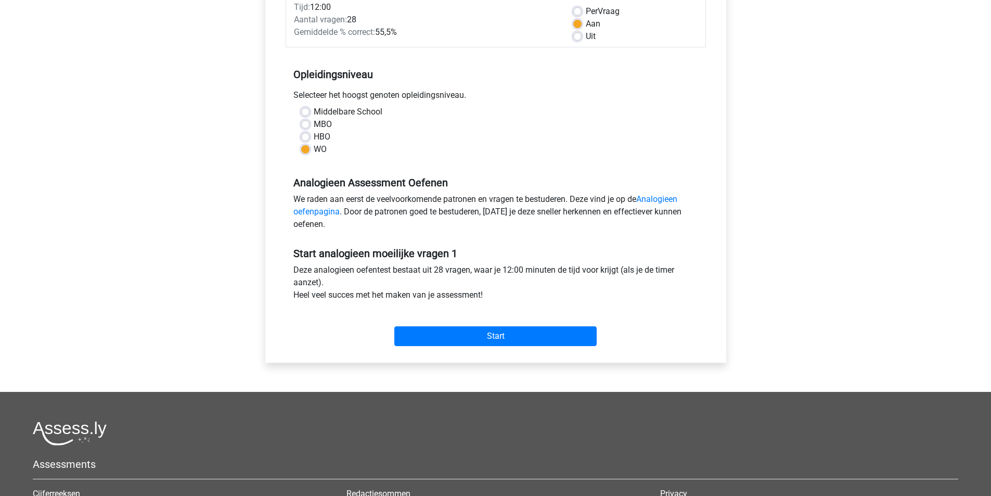
scroll to position [156, 0]
